Goal: Contribute content

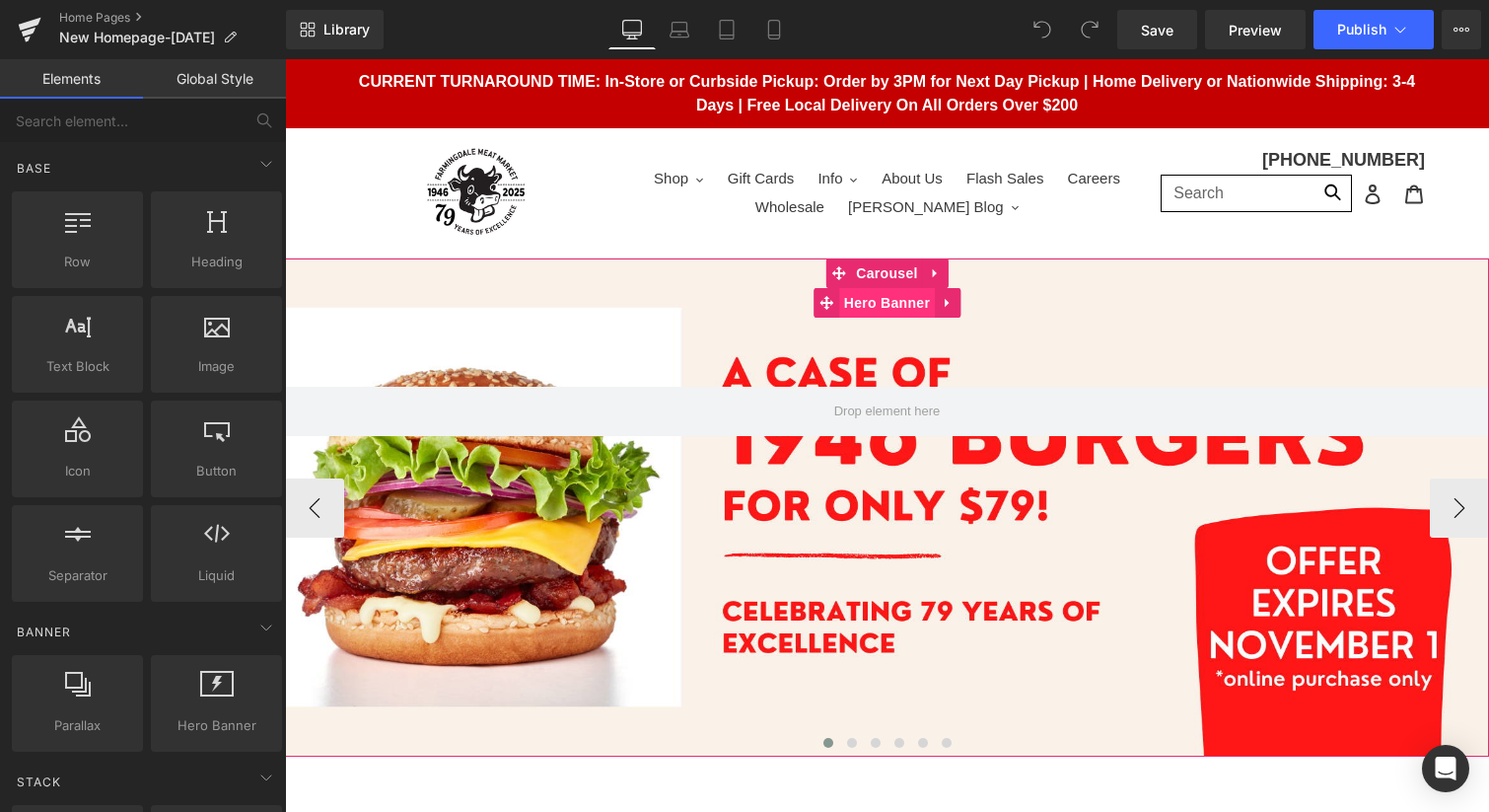
click at [898, 308] on span "Hero Banner" at bounding box center [887, 303] width 95 height 30
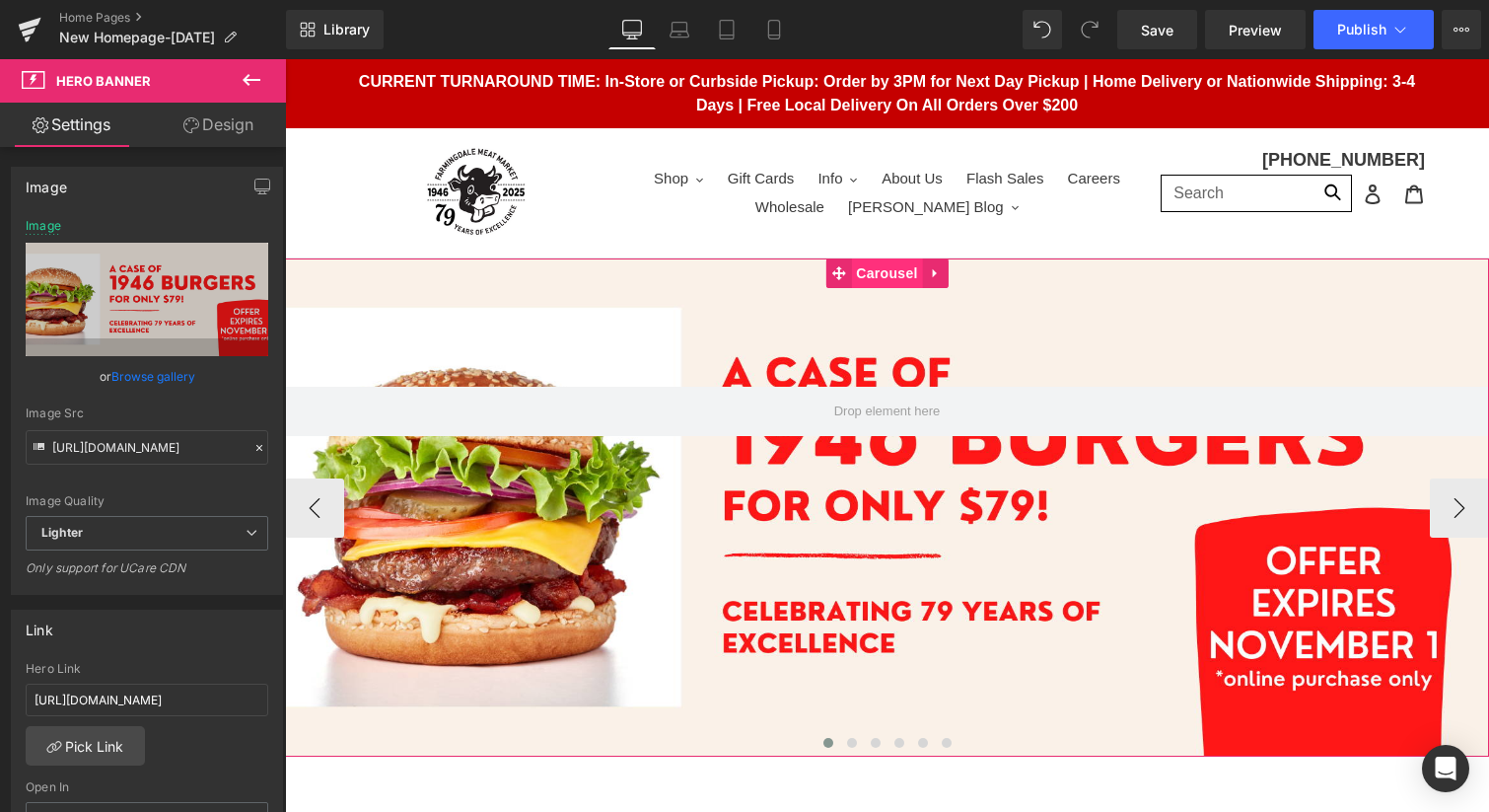
click at [885, 278] on span "Carousel" at bounding box center [886, 273] width 71 height 30
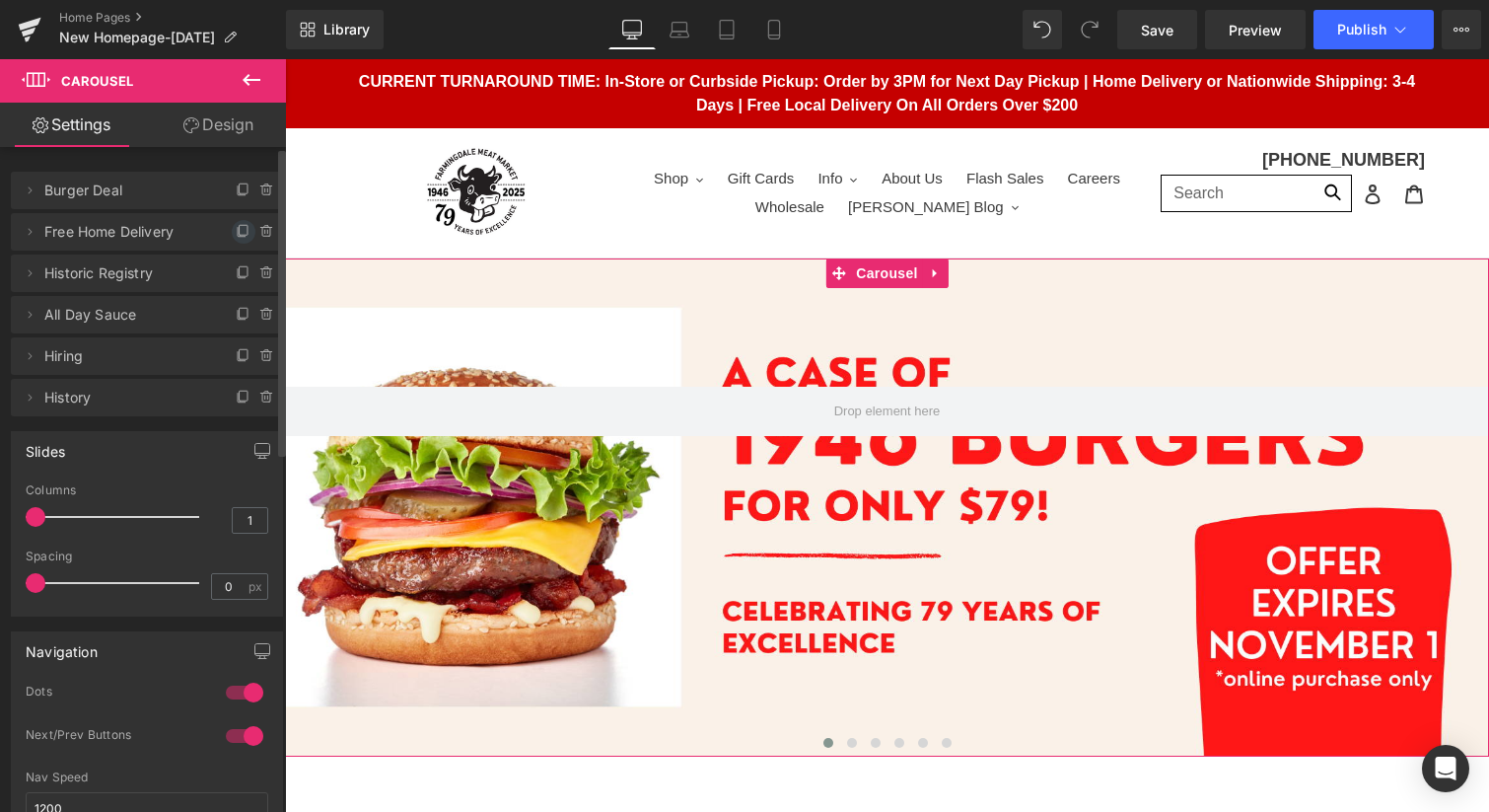
click at [235, 229] on icon at bounding box center [243, 232] width 16 height 16
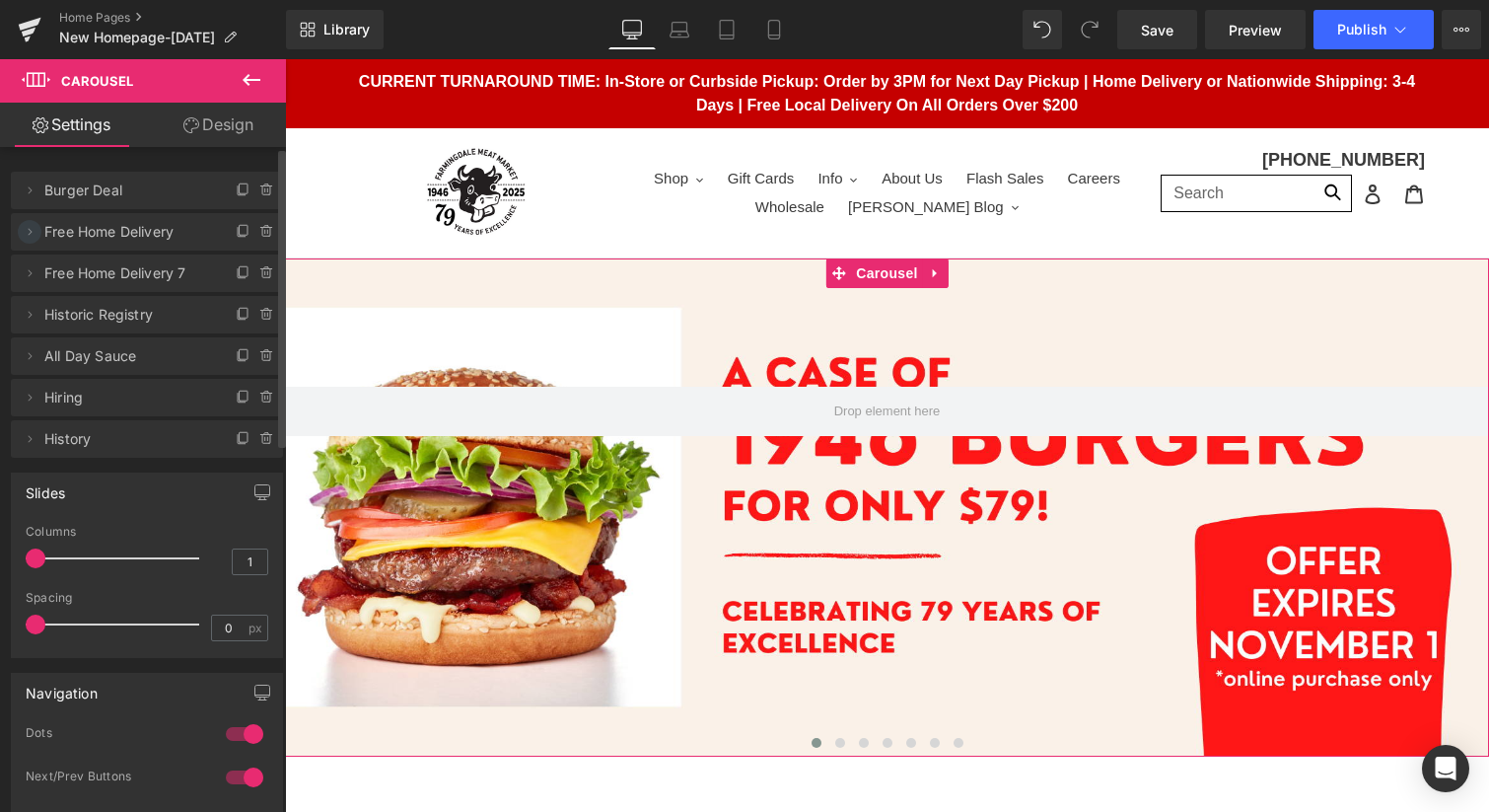
click at [30, 234] on icon at bounding box center [30, 232] width 16 height 16
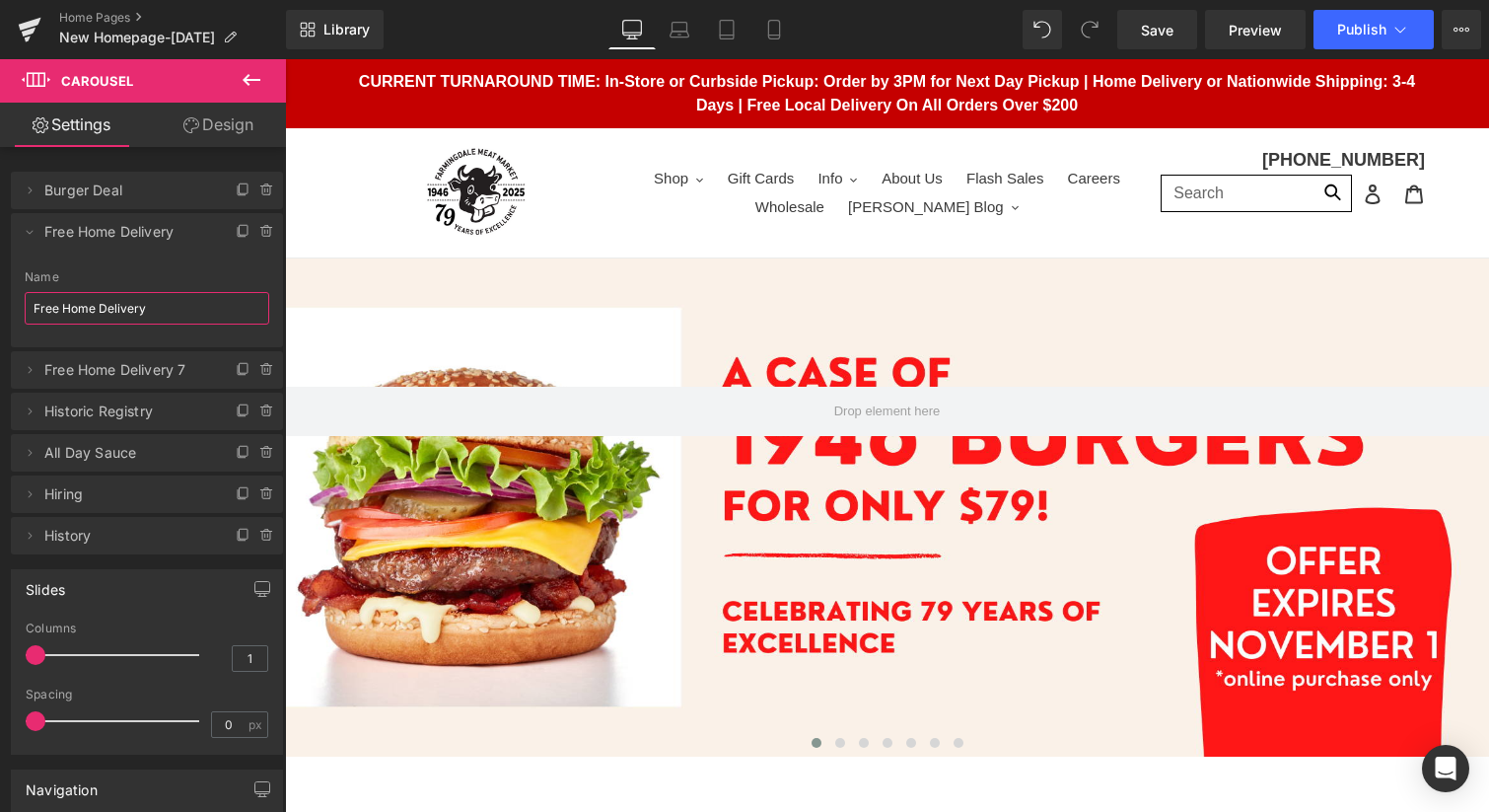
drag, startPoint x: 157, startPoint y: 305, endPoint x: -1, endPoint y: 261, distance: 164.0
click at [0, 261] on html "Carousel You are previewing how the will restyle your page. You can not edit El…" at bounding box center [744, 406] width 1489 height 812
type input "[DATE]"
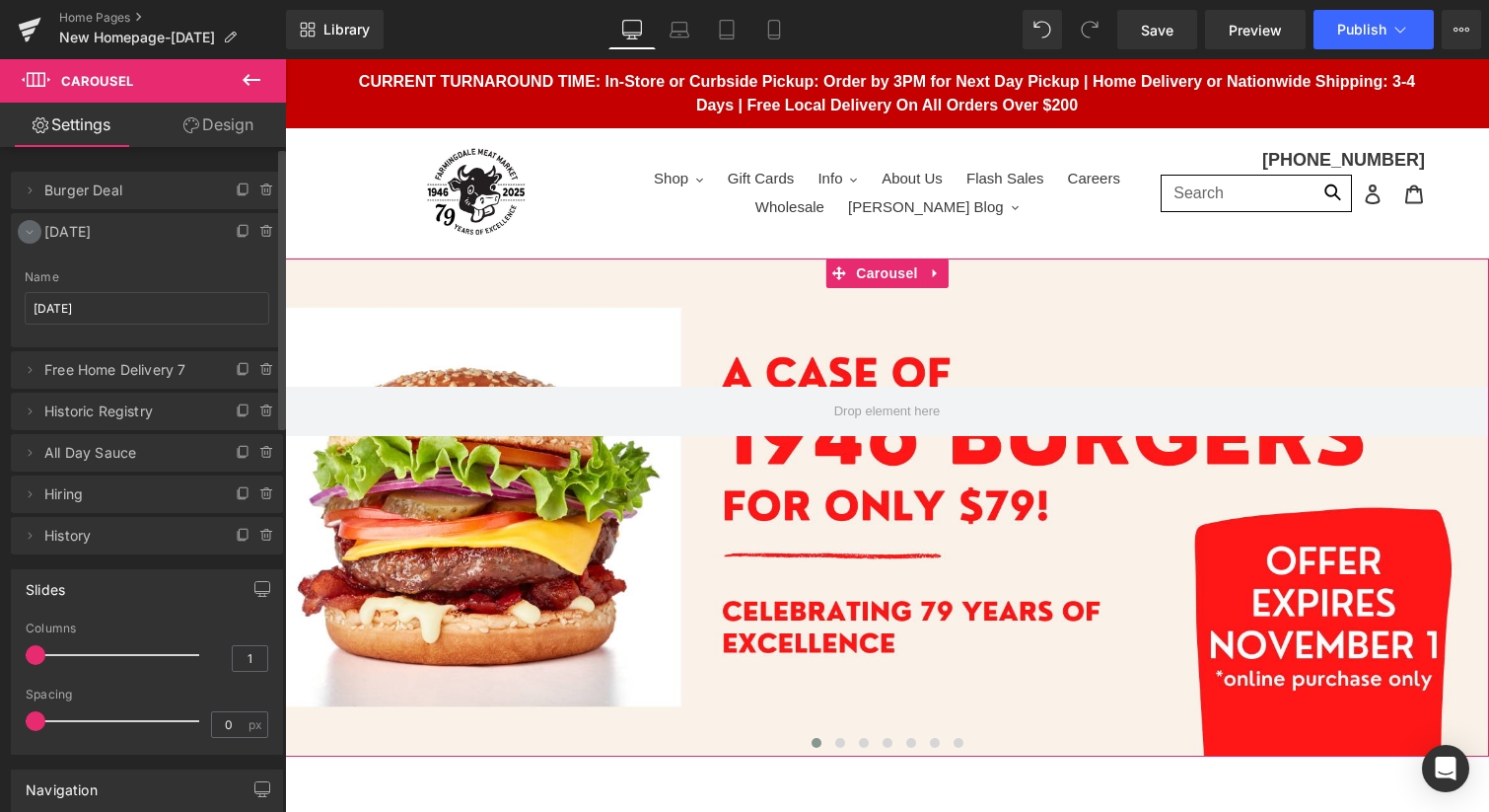
click at [28, 227] on icon at bounding box center [30, 232] width 16 height 16
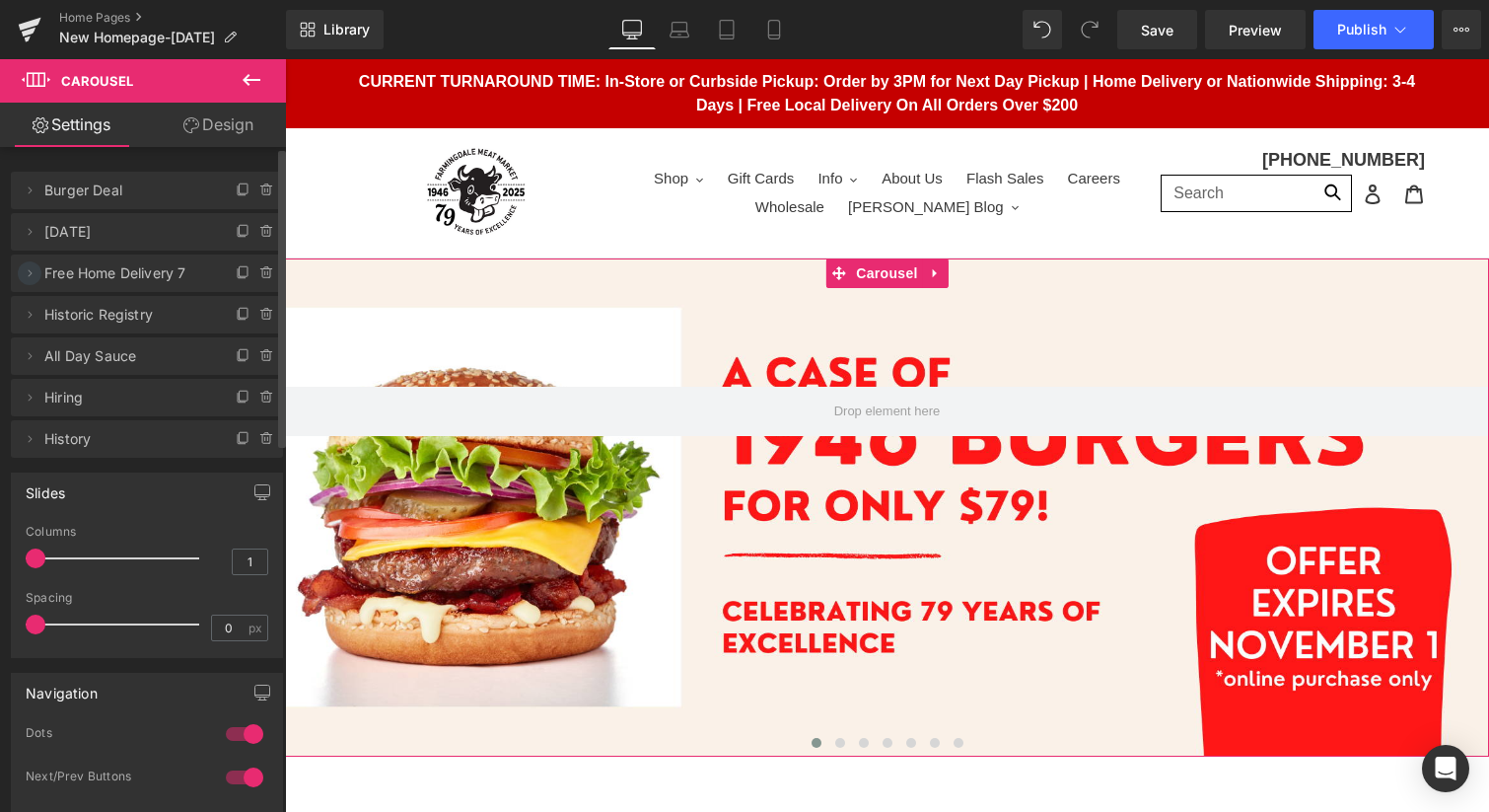
click at [32, 272] on icon at bounding box center [30, 273] width 16 height 16
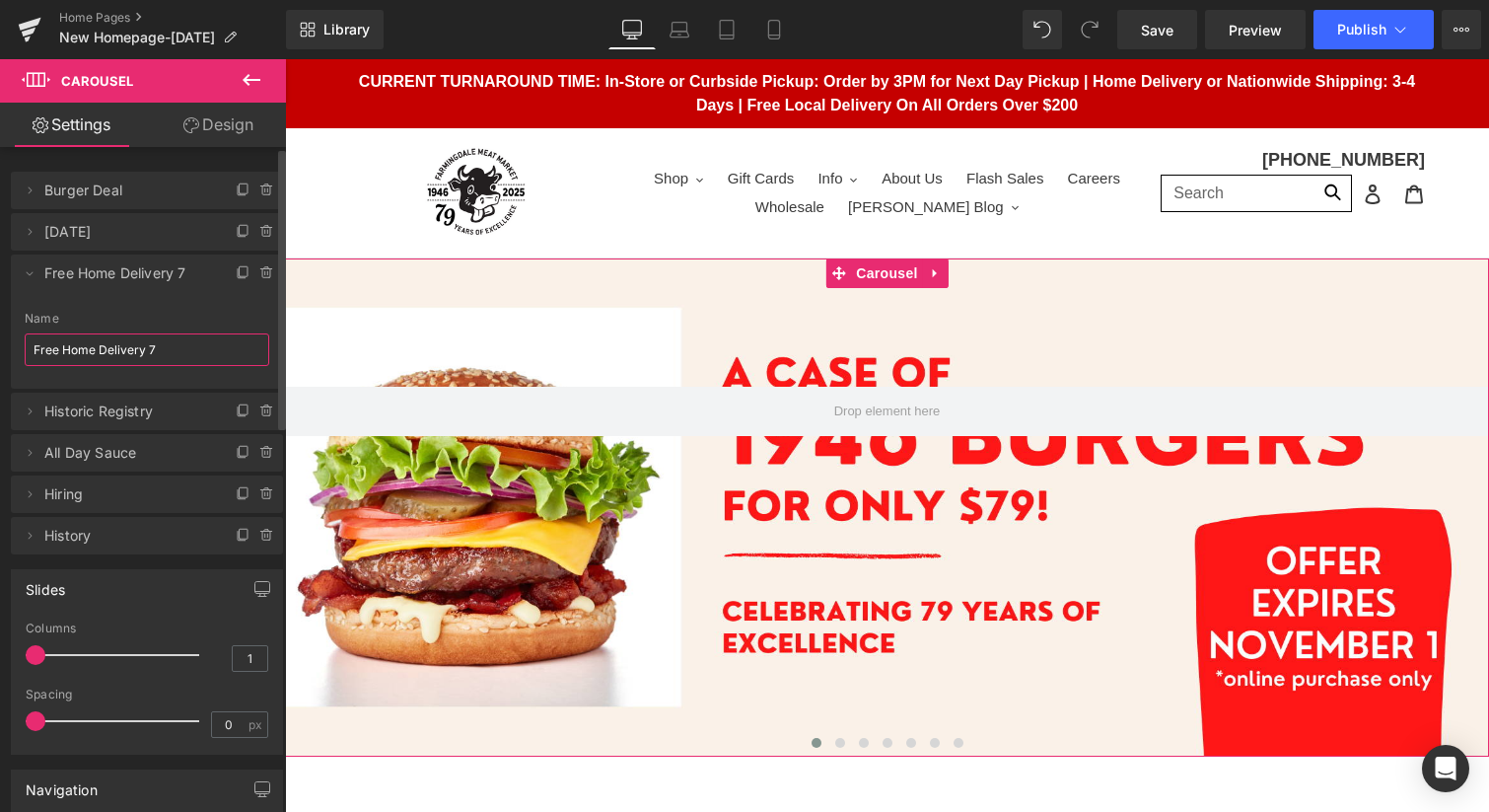
click at [180, 349] on input "Free Home Delivery 7" at bounding box center [147, 349] width 244 height 33
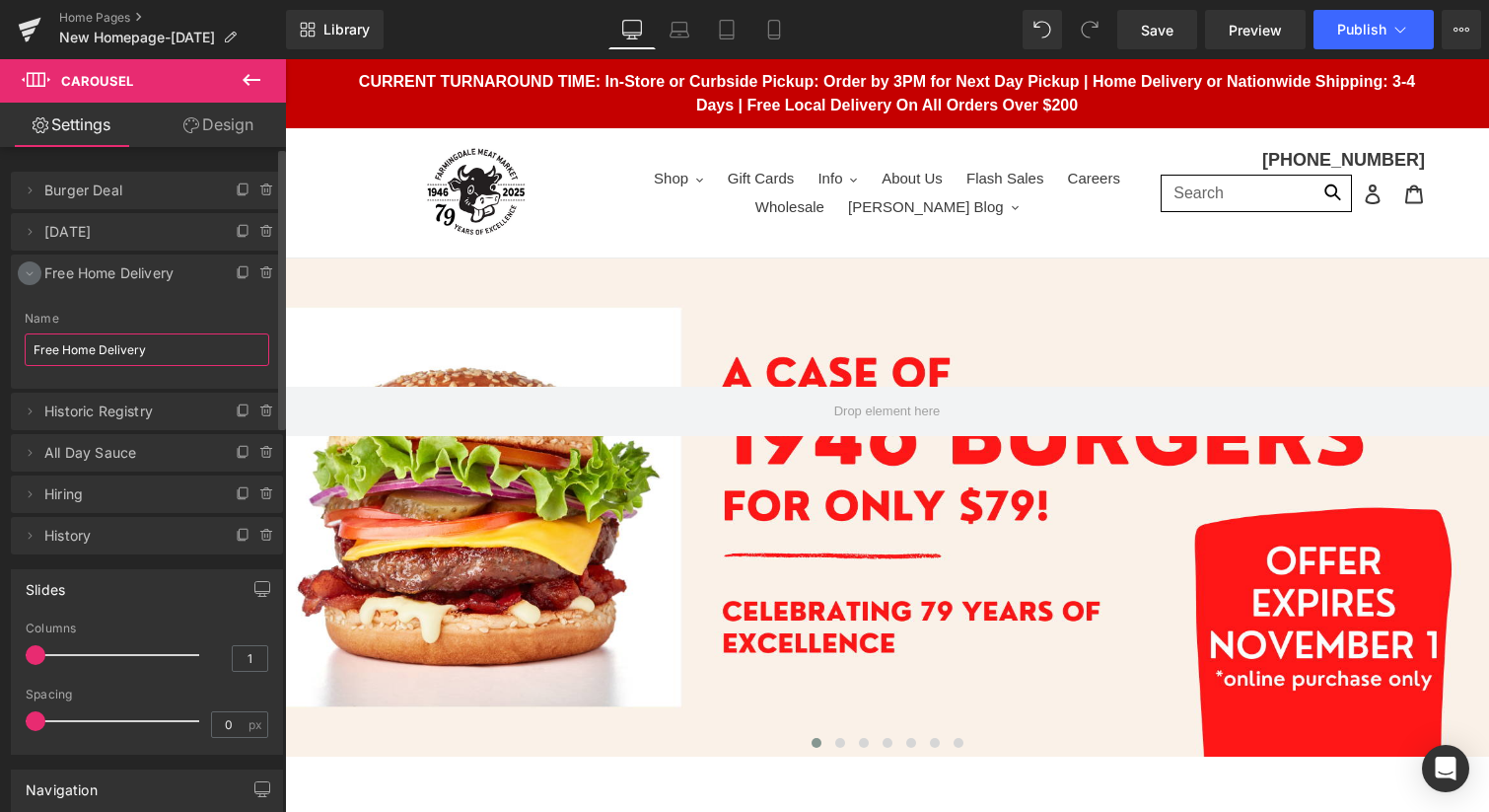
type input "Free Home Delivery"
click at [26, 274] on icon at bounding box center [30, 273] width 16 height 16
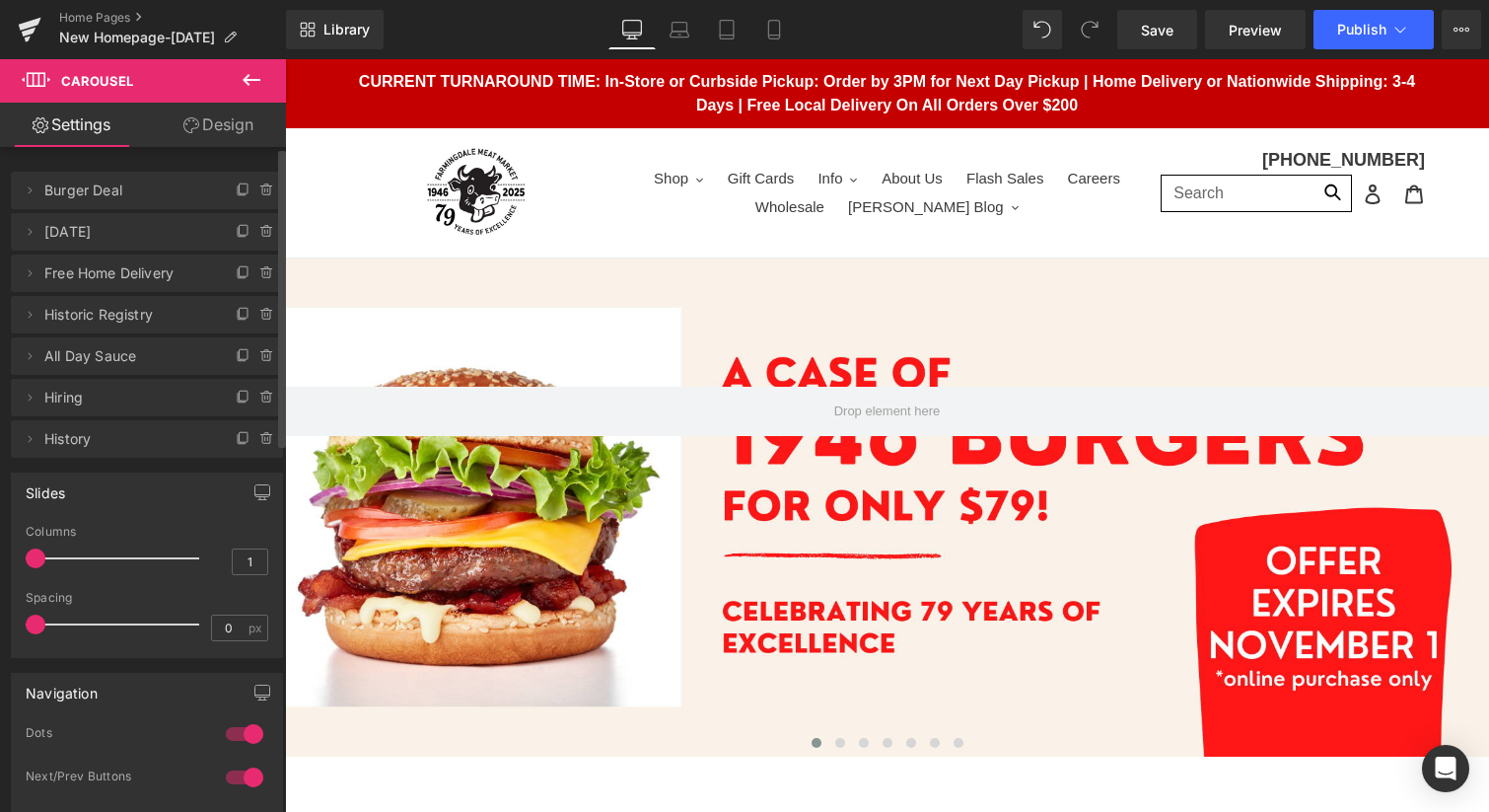
click at [122, 232] on span "[DATE]" at bounding box center [127, 232] width 166 height 38
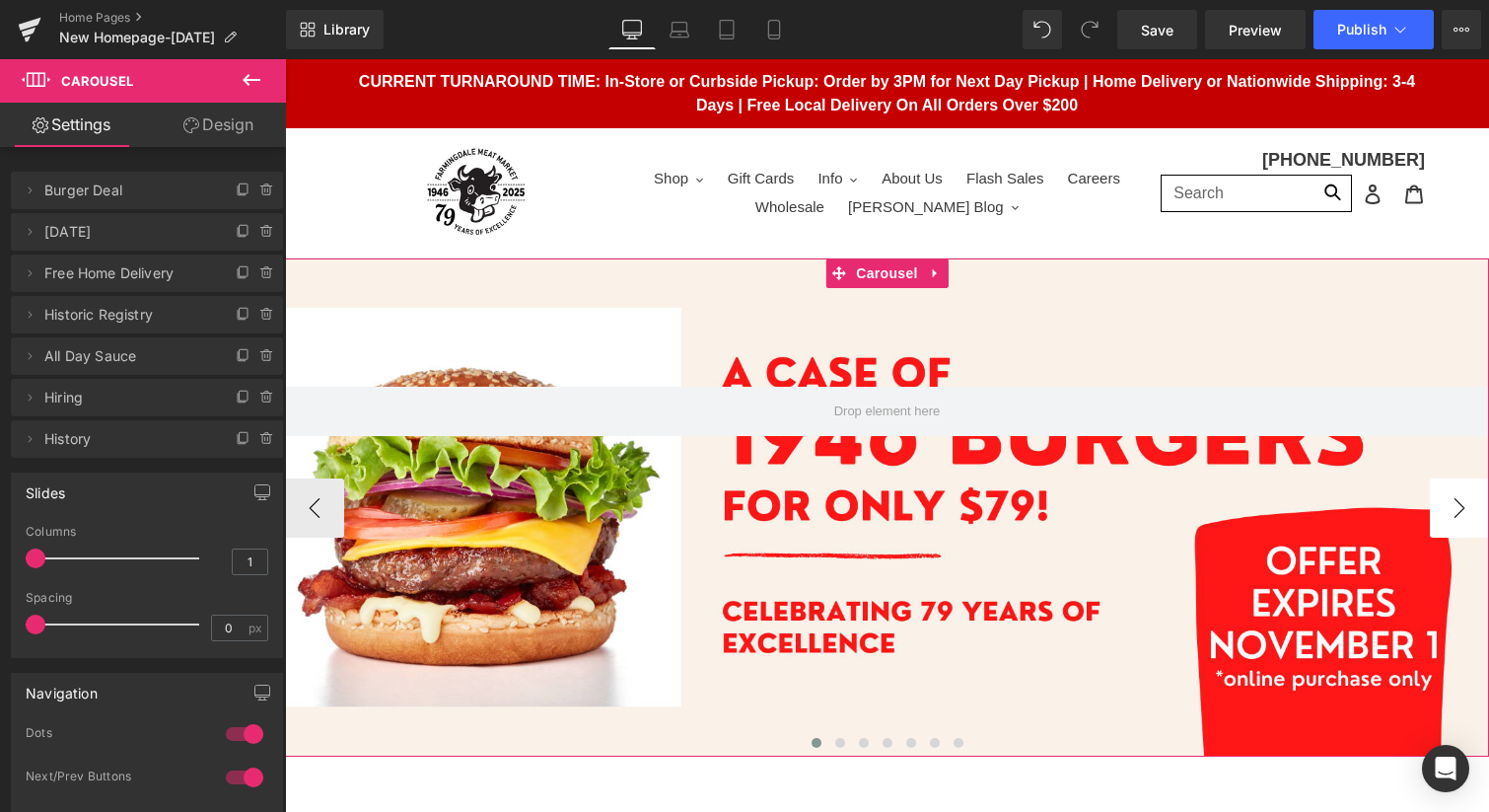
click at [1455, 505] on button "›" at bounding box center [1460, 508] width 60 height 60
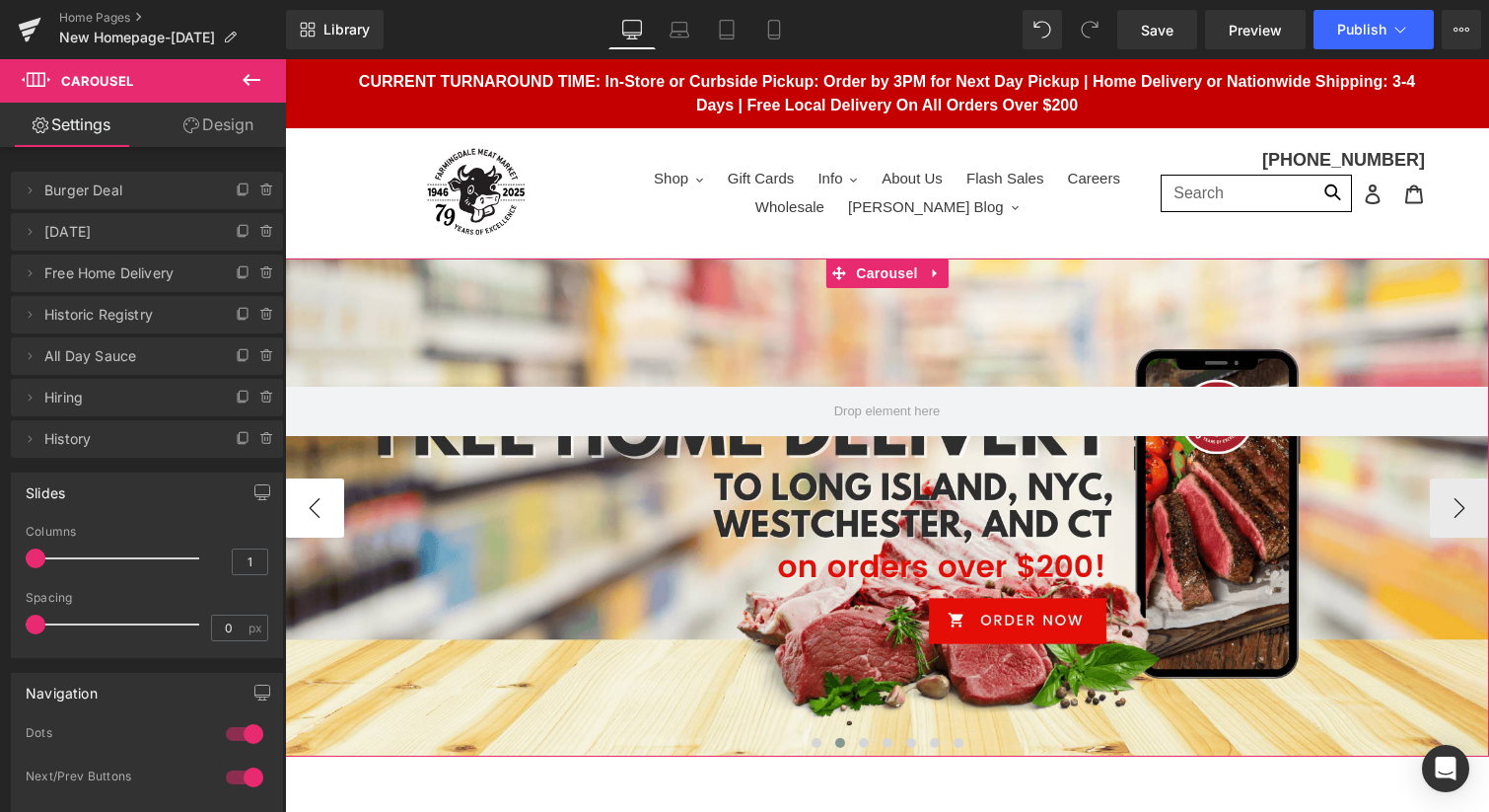
click at [314, 501] on button "‹" at bounding box center [315, 508] width 60 height 60
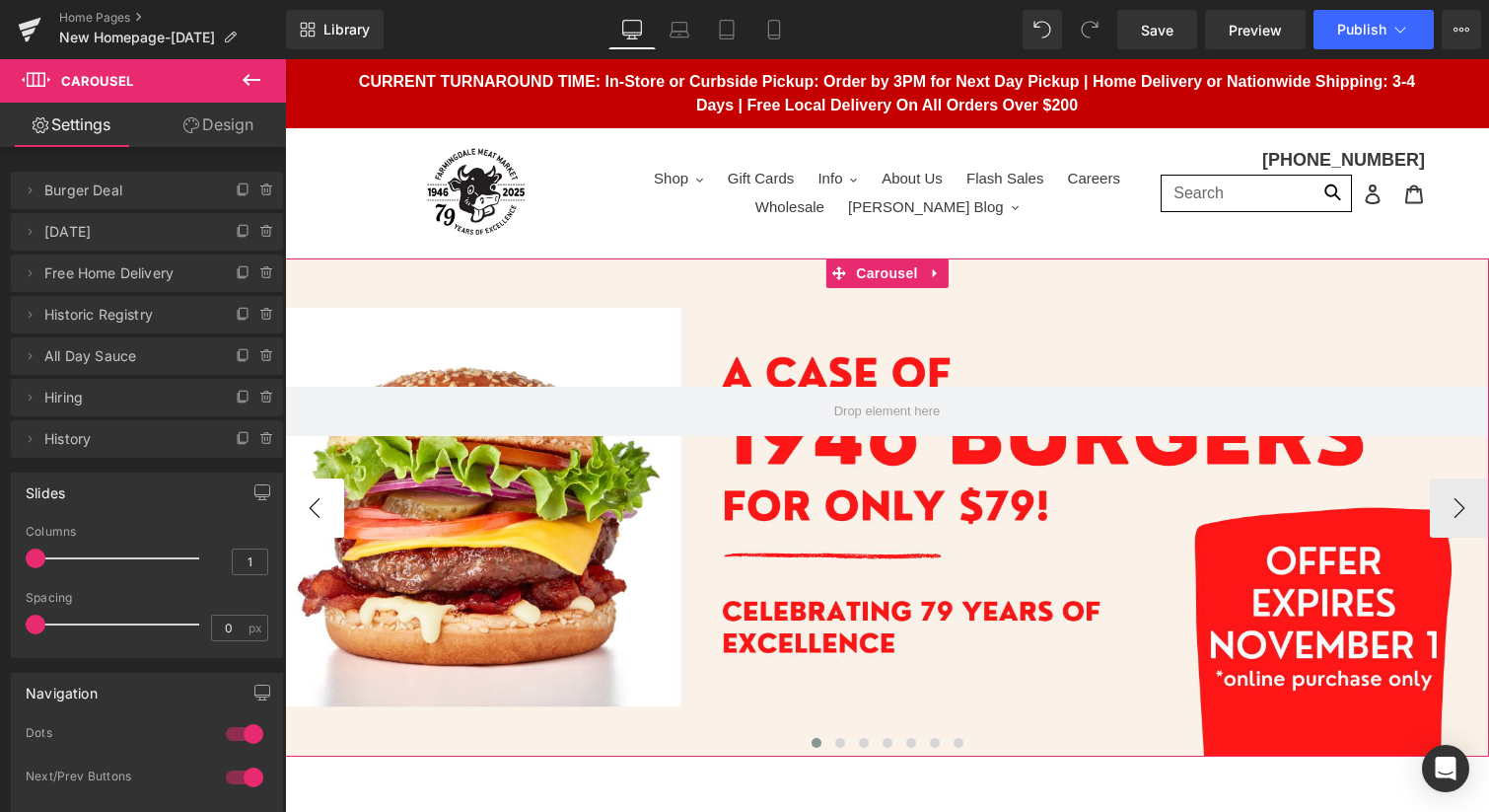
click at [314, 501] on button "‹" at bounding box center [315, 508] width 60 height 60
click at [1457, 510] on button "›" at bounding box center [1460, 508] width 60 height 60
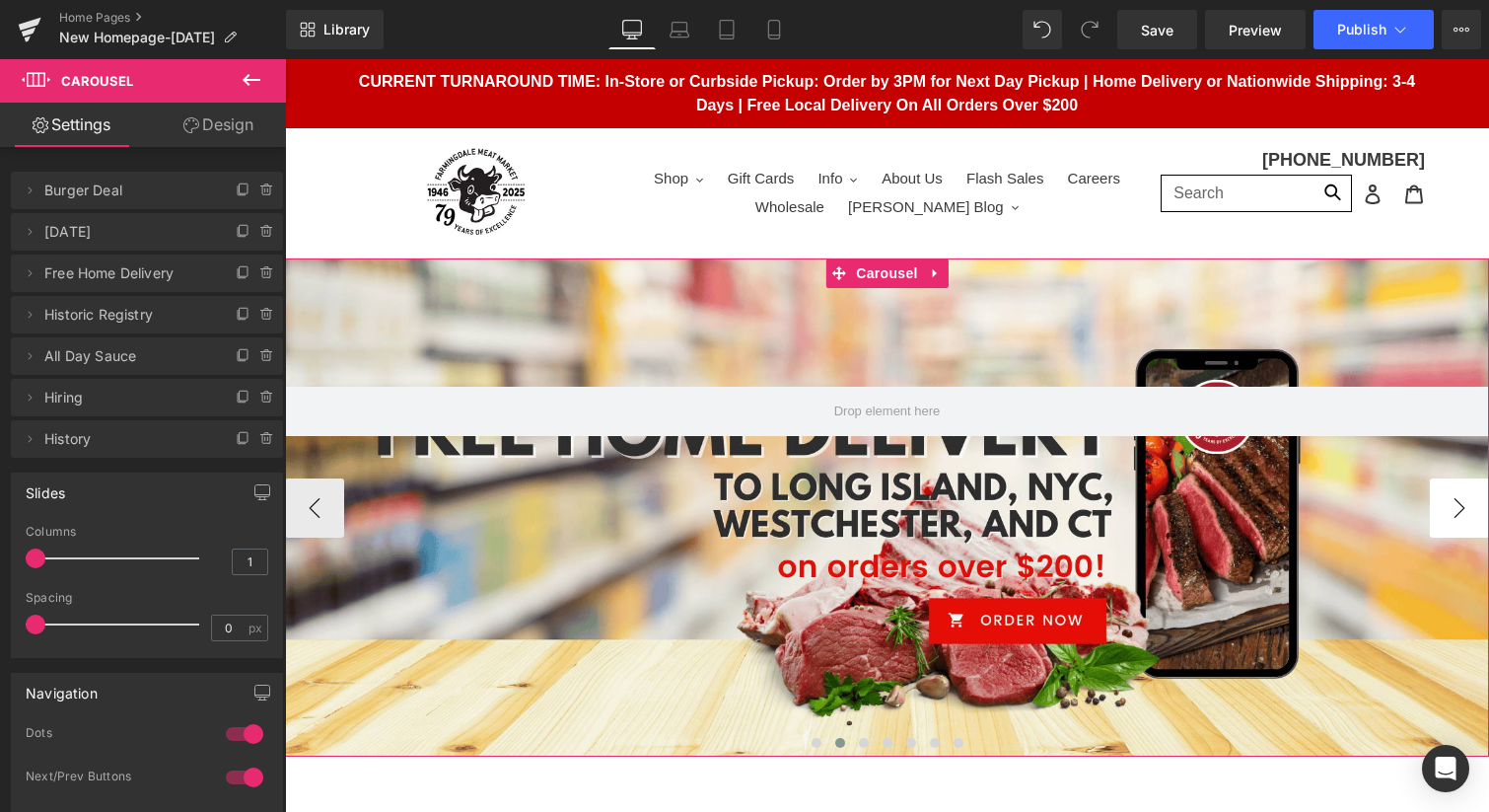
click at [1457, 510] on button "›" at bounding box center [1460, 508] width 60 height 60
click at [320, 504] on button "‹" at bounding box center [315, 508] width 60 height 60
click at [891, 303] on span "Hero Banner" at bounding box center [887, 303] width 95 height 30
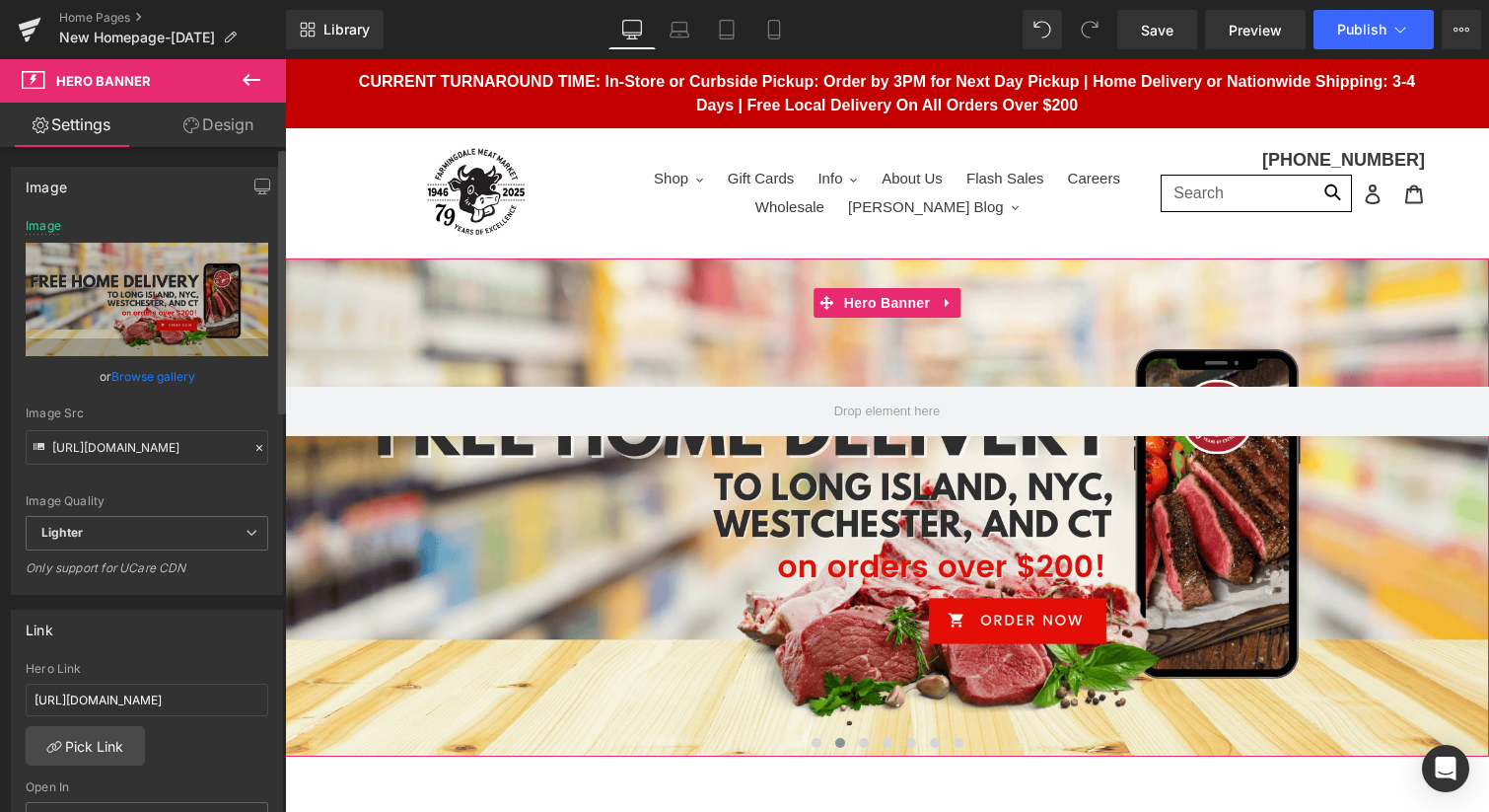
click at [148, 374] on link "Browse gallery" at bounding box center [153, 376] width 83 height 35
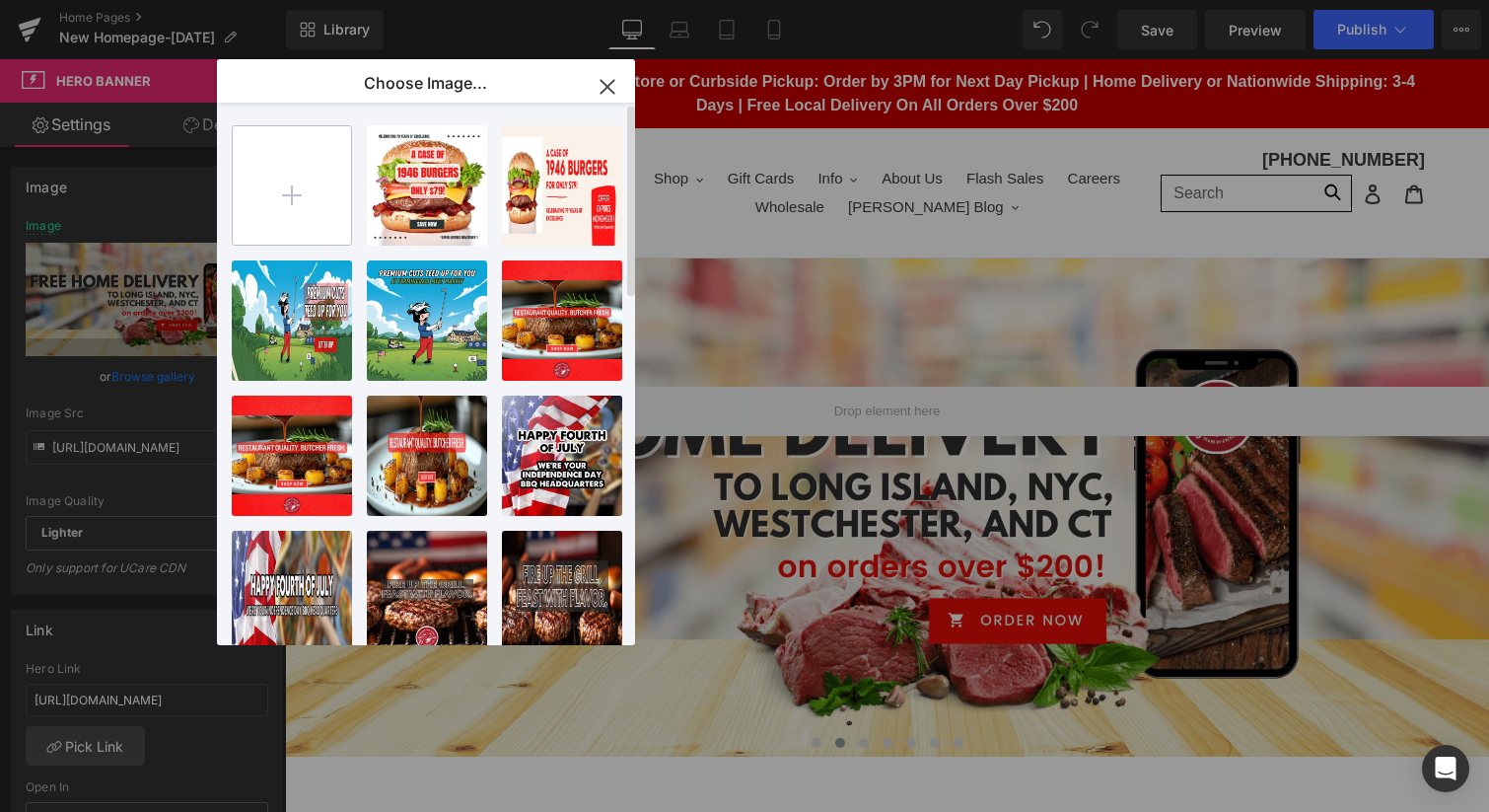
click at [287, 200] on input "file" at bounding box center [291, 185] width 118 height 118
type input "C:\fakepath\[DATE] carousel.jpg"
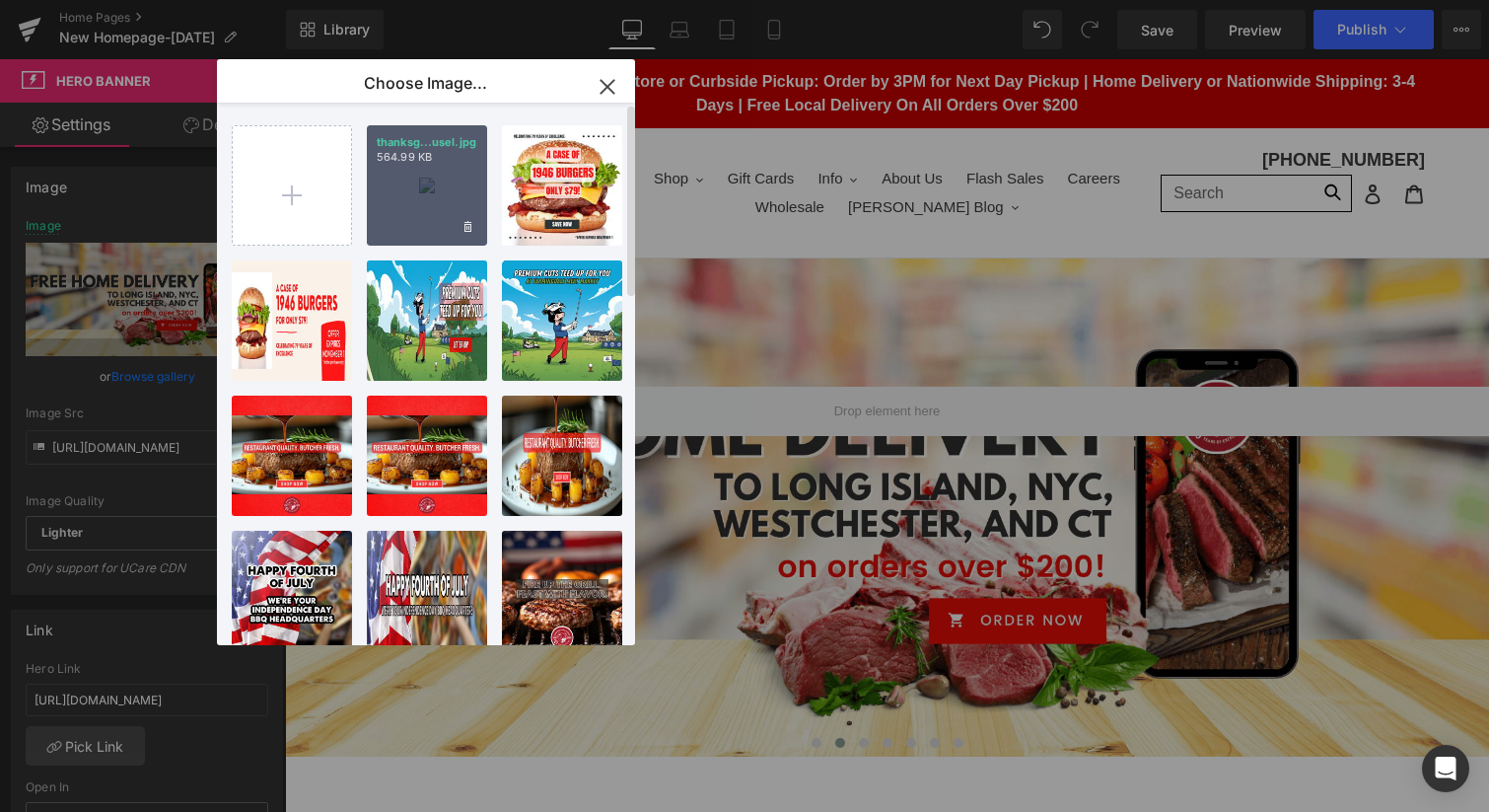
click at [445, 188] on div "thanksg...usel.jpg 564.99 KB" at bounding box center [427, 185] width 120 height 120
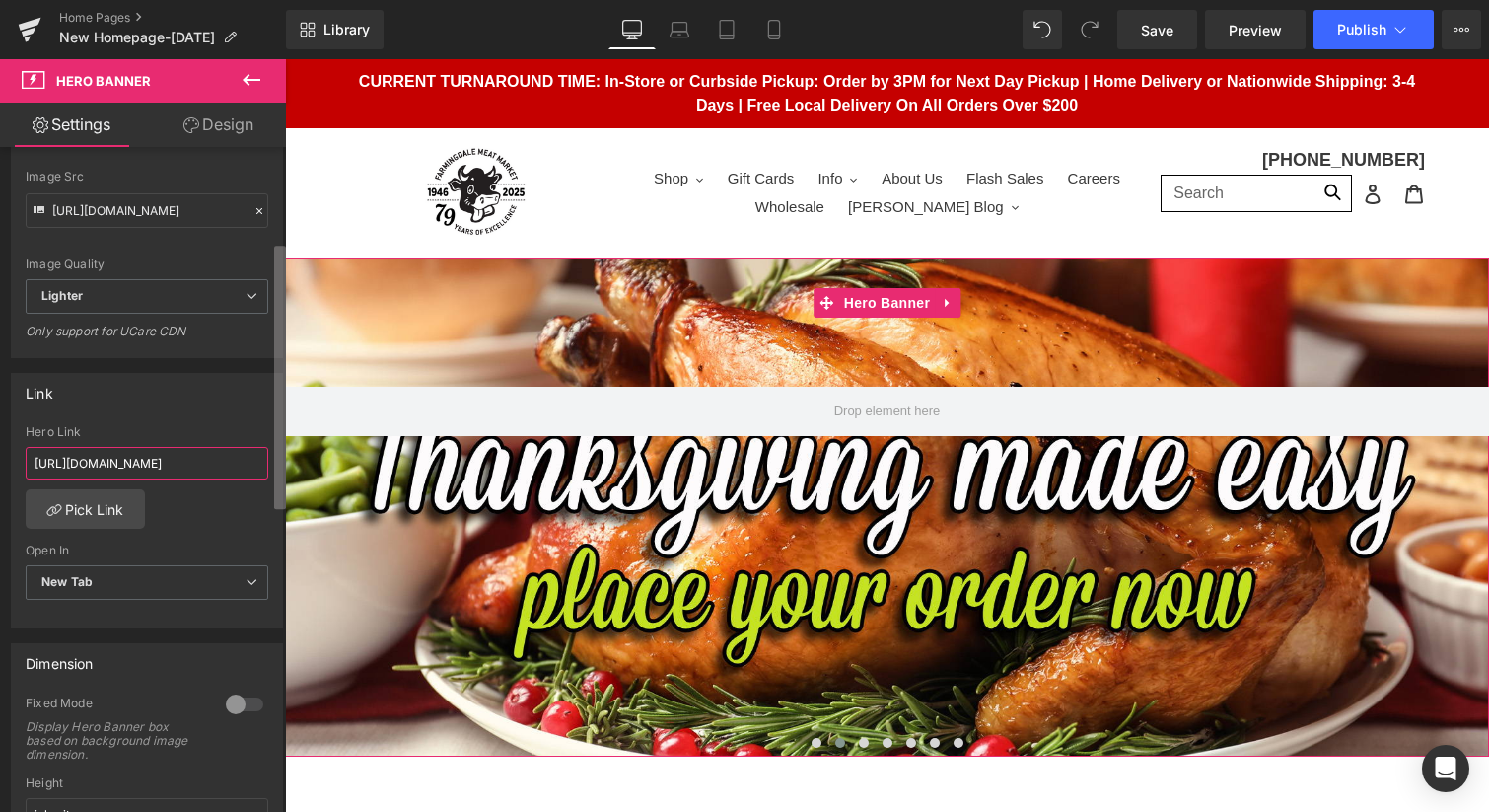
scroll to position [0, 183]
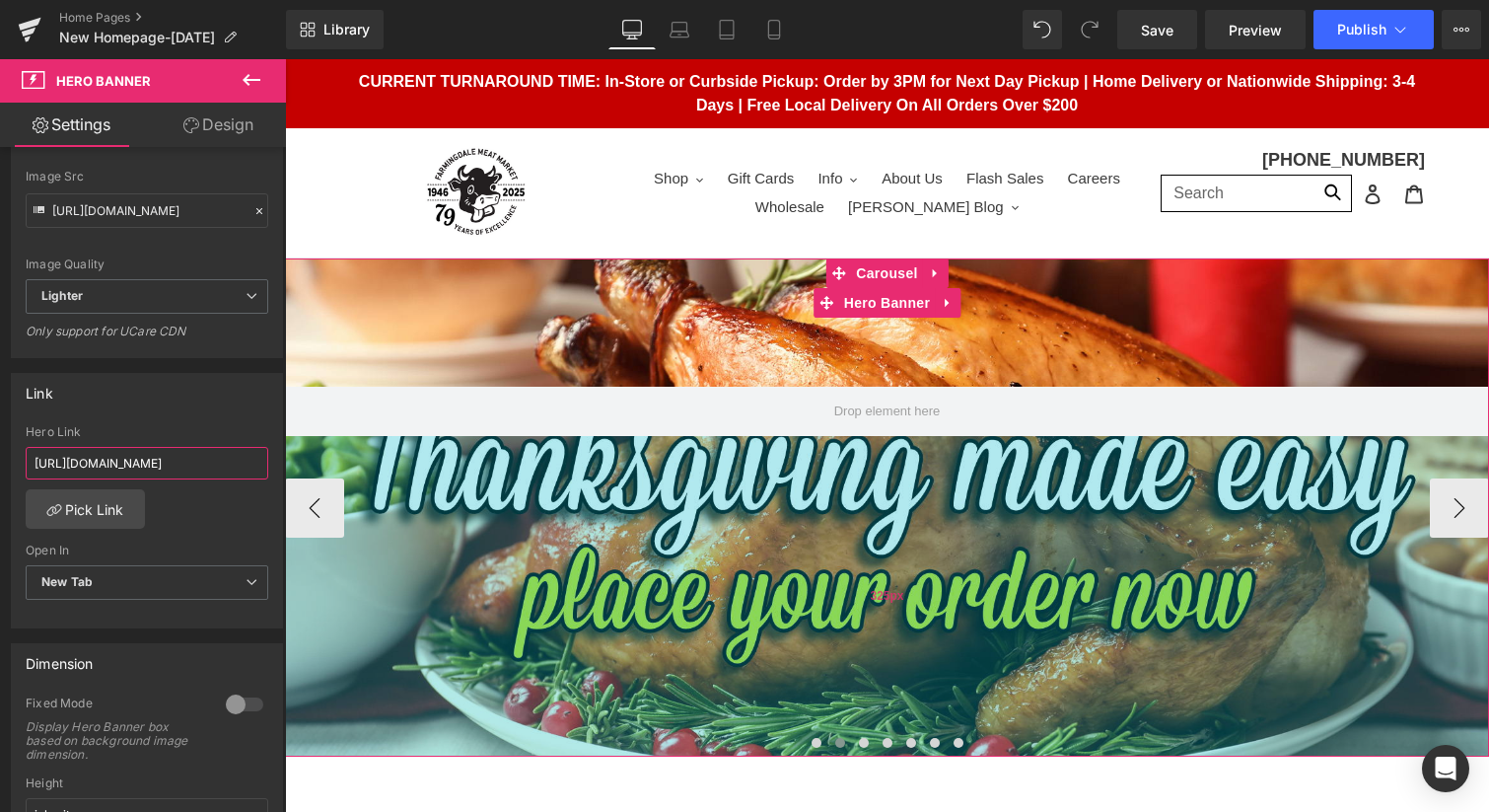
drag, startPoint x: 319, startPoint y: 523, endPoint x: 321, endPoint y: 472, distance: 51.0
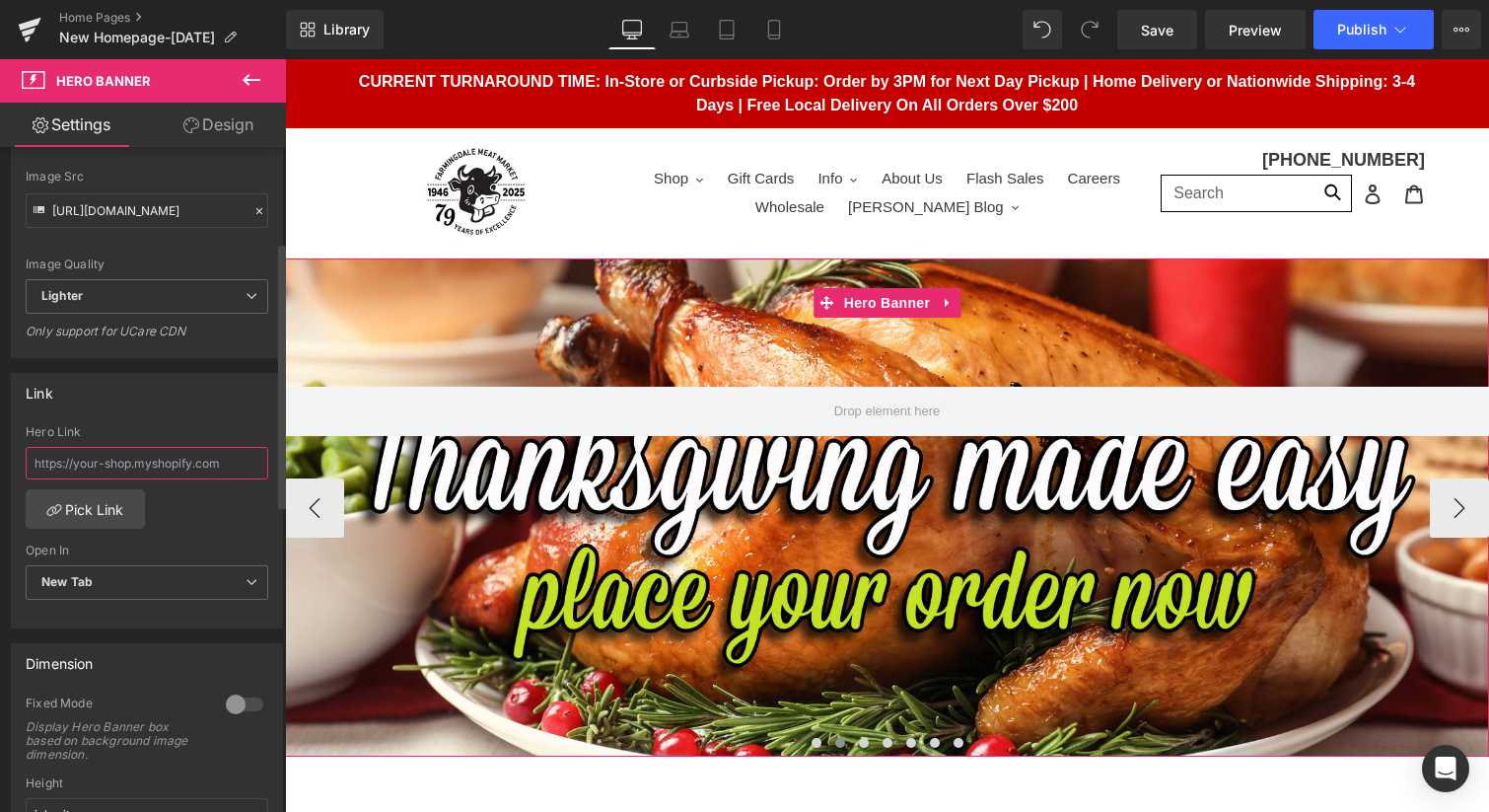
paste input "[URL][DOMAIN_NAME]"
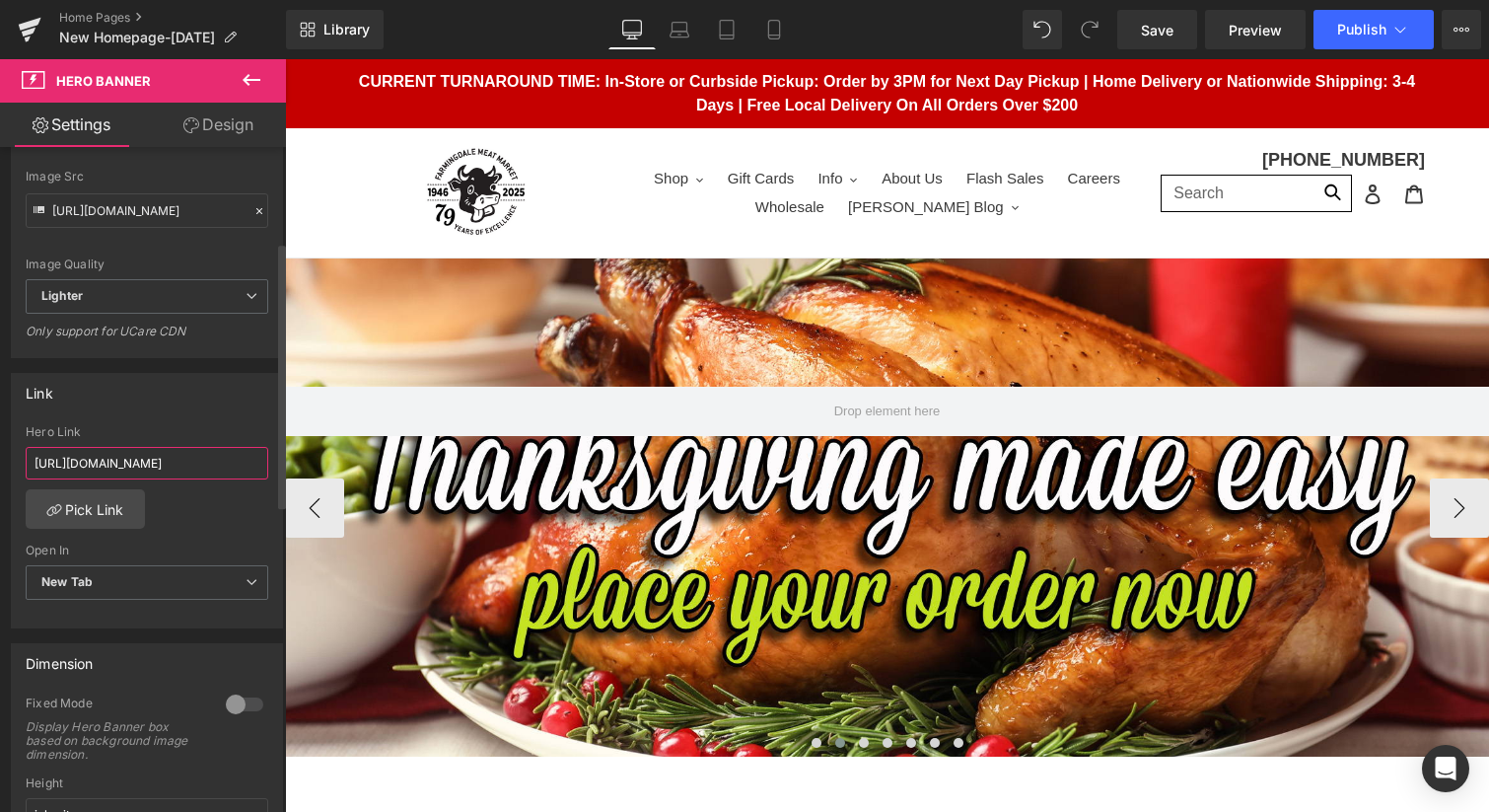
scroll to position [0, 132]
type input "[URL][DOMAIN_NAME]"
click at [158, 405] on div "Link" at bounding box center [147, 393] width 270 height 38
click at [1161, 29] on span "Save" at bounding box center [1157, 30] width 33 height 21
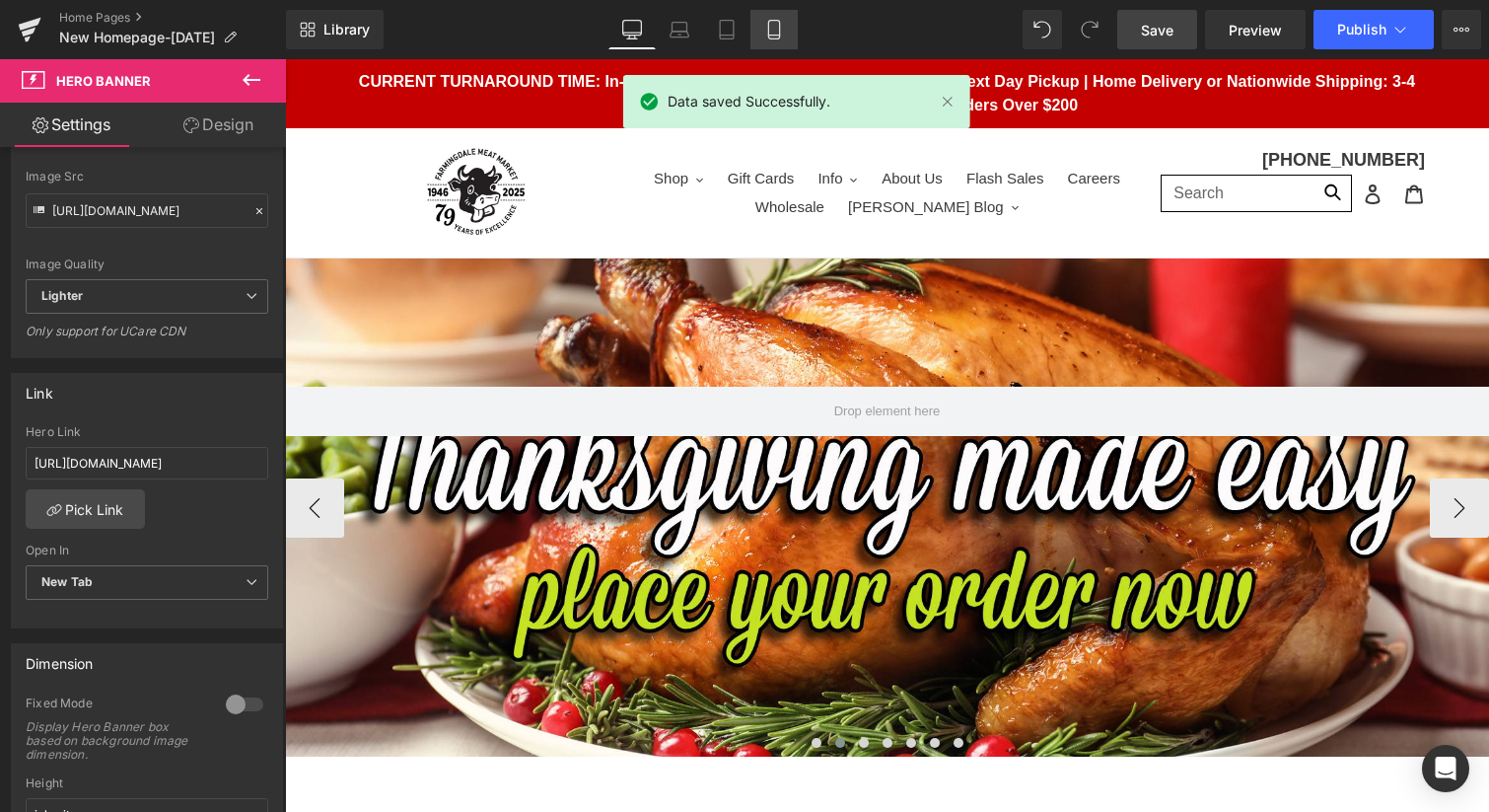
click at [772, 31] on icon at bounding box center [774, 30] width 20 height 20
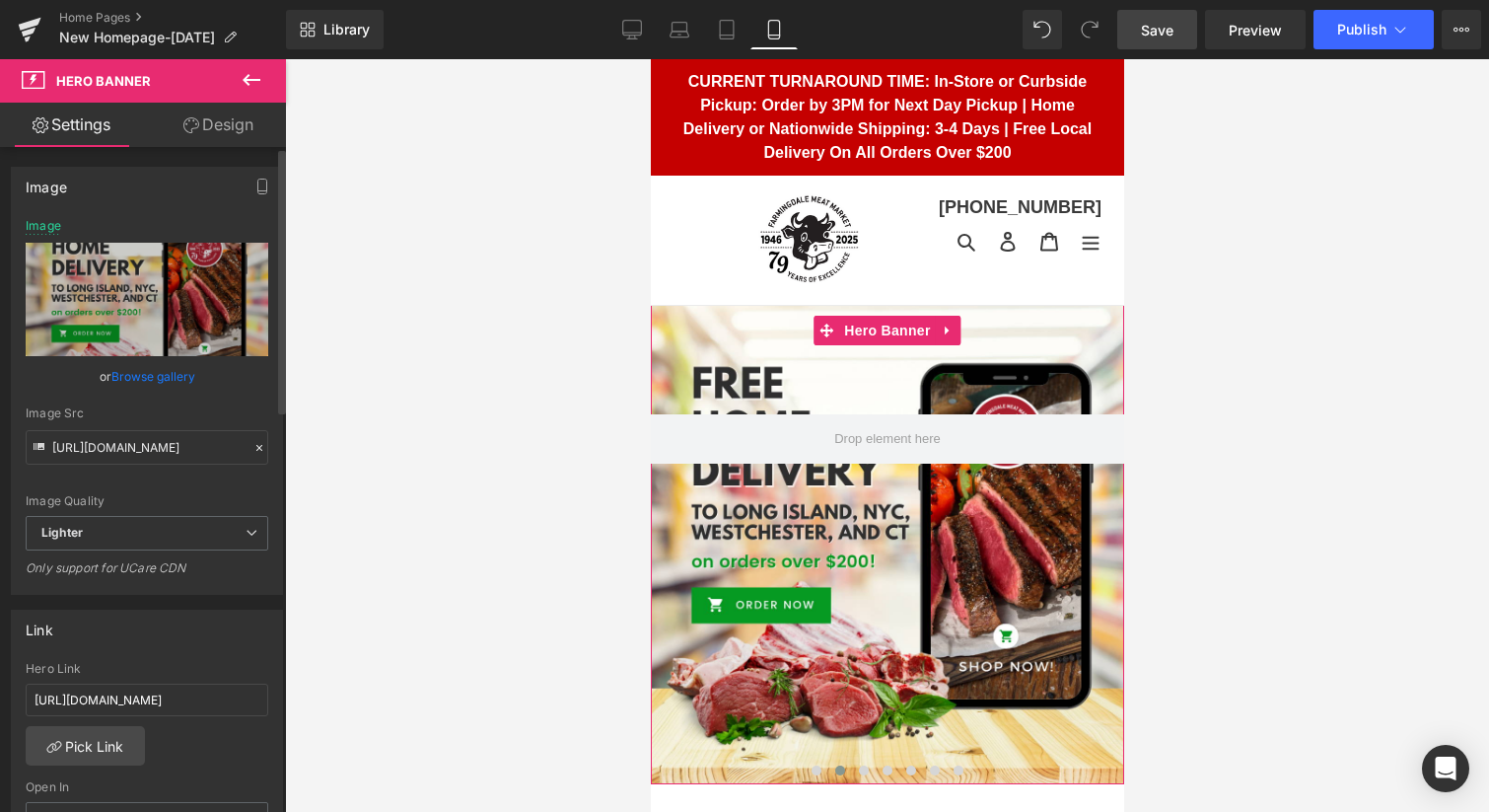
click at [141, 371] on link "Browse gallery" at bounding box center [153, 376] width 83 height 35
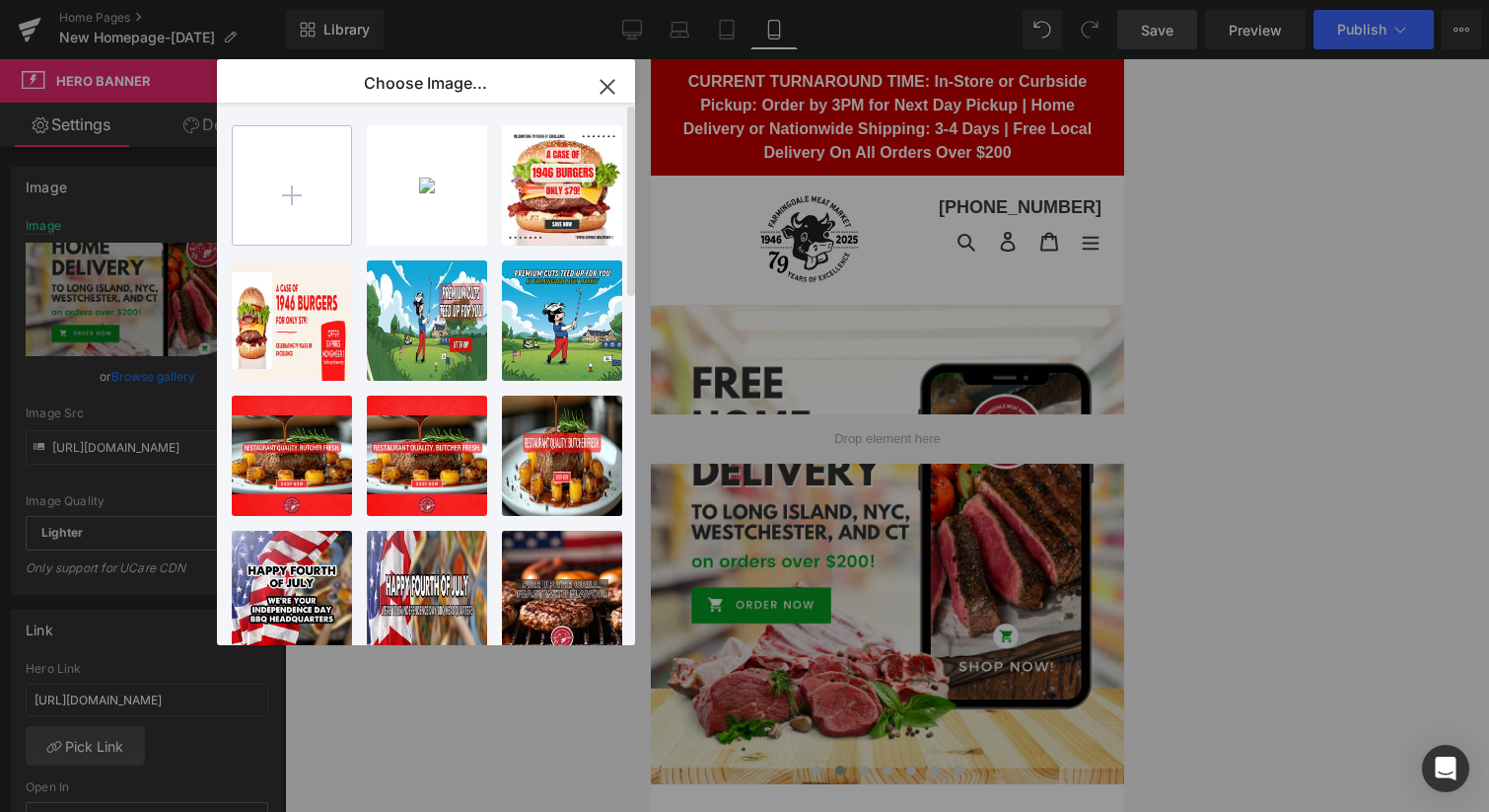
click at [297, 196] on input "file" at bounding box center [291, 185] width 118 height 118
type input "C:\fakepath\[DATE] mobile banner update.jpg"
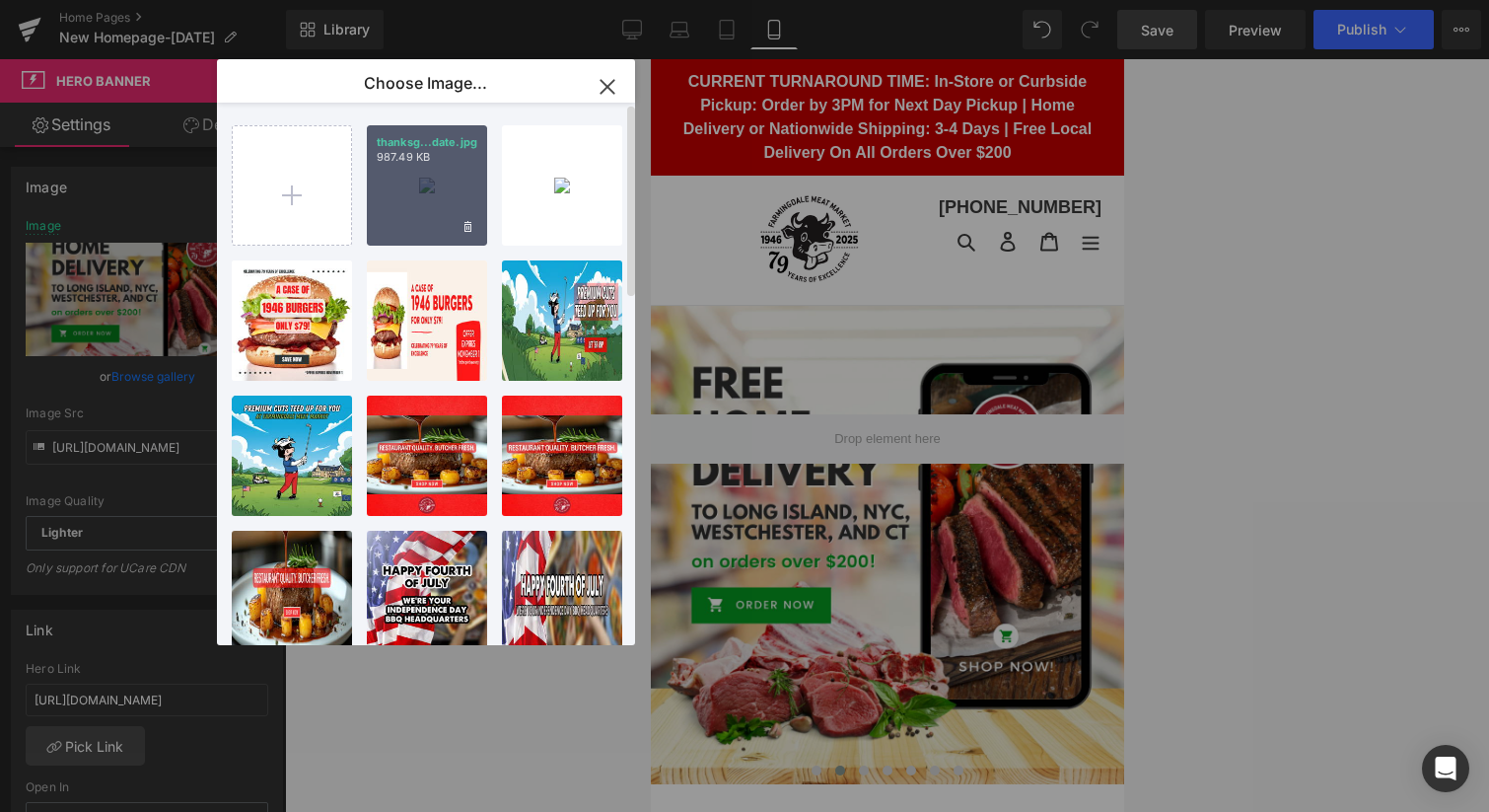
click at [436, 179] on div "thanksg...date.jpg 987.49 KB" at bounding box center [427, 185] width 120 height 120
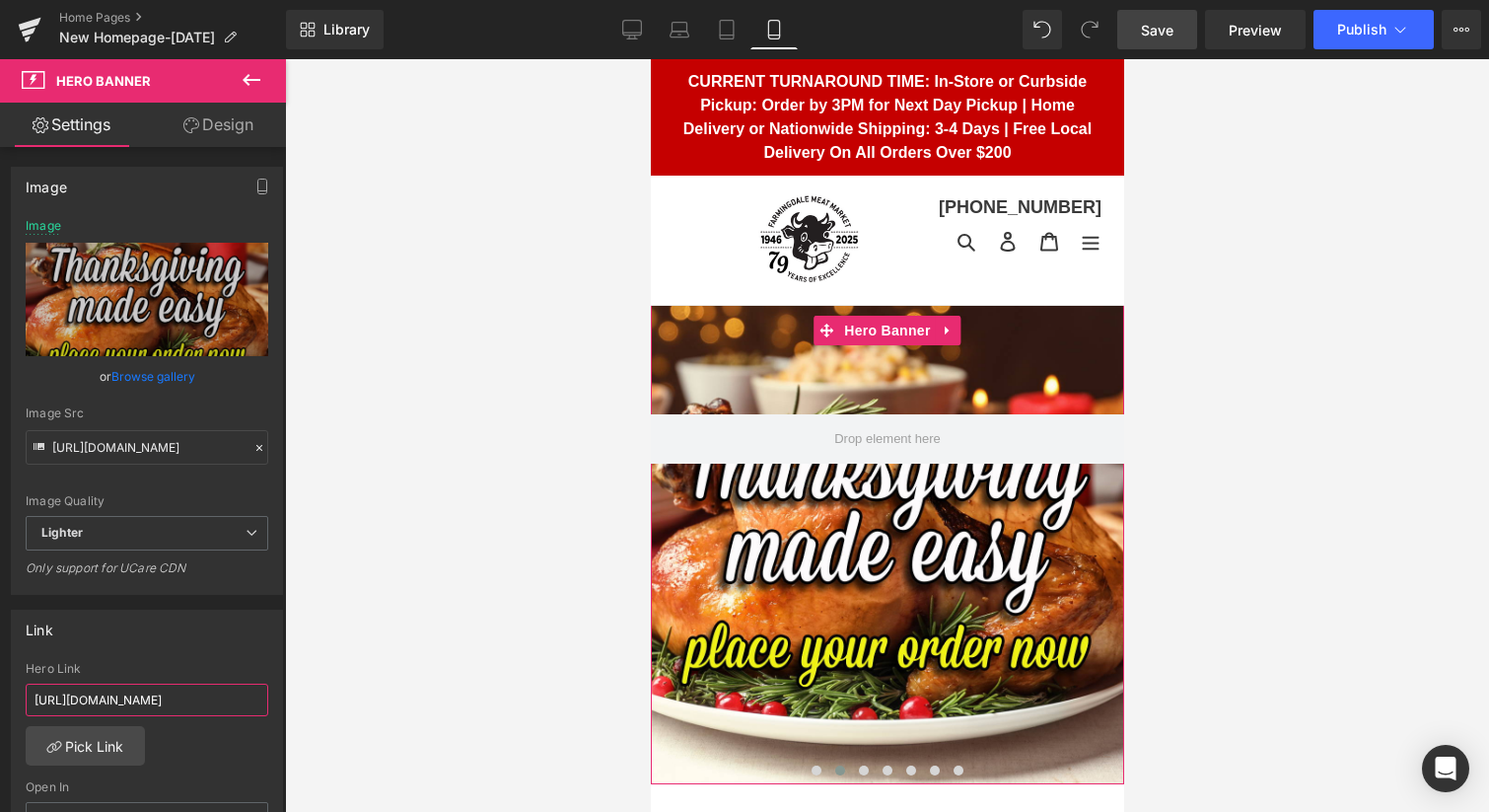
scroll to position [0, 132]
drag, startPoint x: 170, startPoint y: 698, endPoint x: 294, endPoint y: 714, distance: 125.0
click at [294, 714] on div "Hero Banner You are previewing how the will restyle your page. You can not edit…" at bounding box center [744, 422] width 1489 height 845
click at [1171, 32] on span "Save" at bounding box center [1157, 30] width 33 height 21
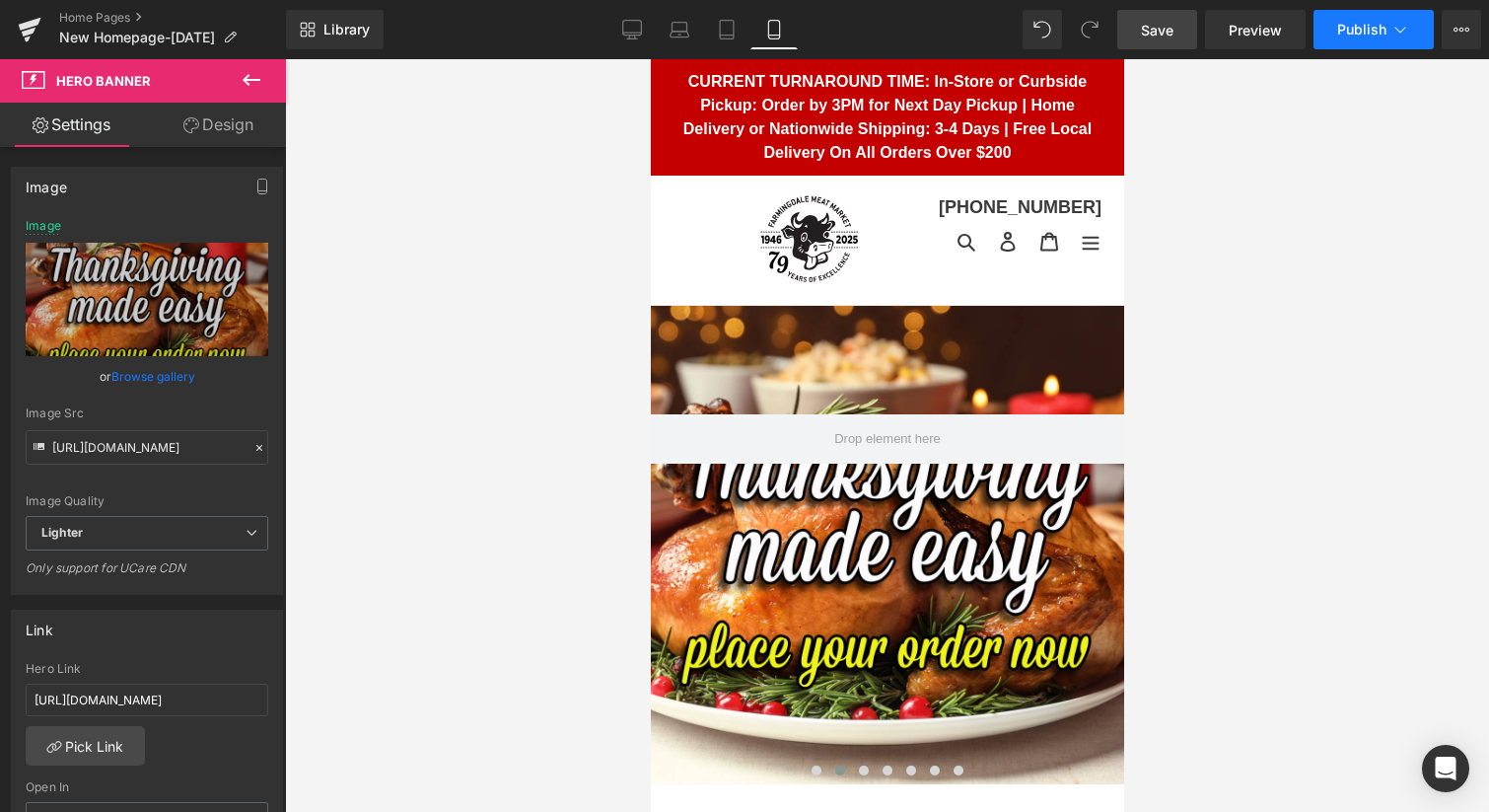
click at [1362, 30] on span "Publish" at bounding box center [1362, 30] width 50 height 16
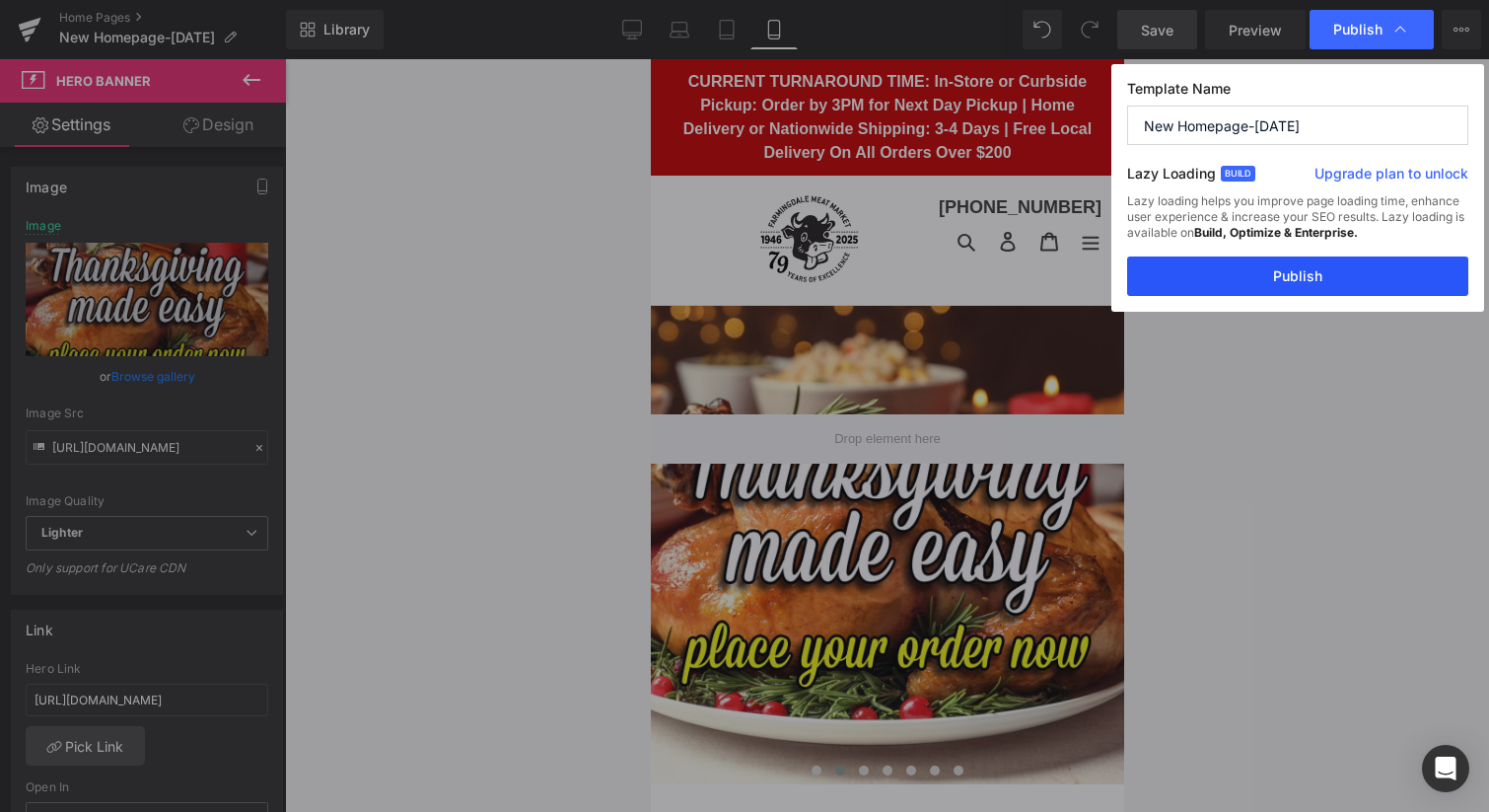
click at [1278, 283] on button "Publish" at bounding box center [1298, 276] width 341 height 40
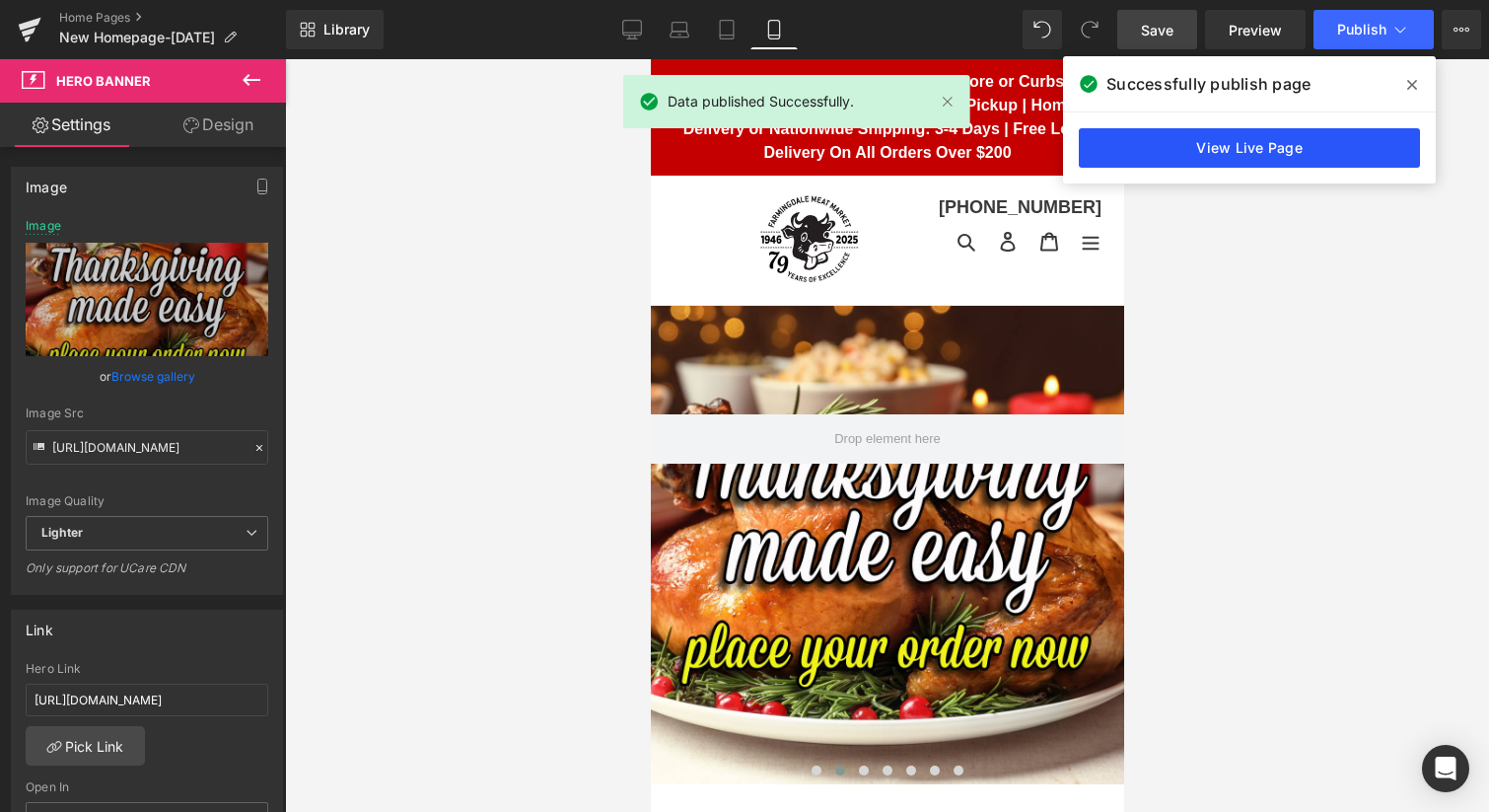
click at [1253, 154] on link "View Live Page" at bounding box center [1250, 148] width 341 height 40
